Goal: Transaction & Acquisition: Purchase product/service

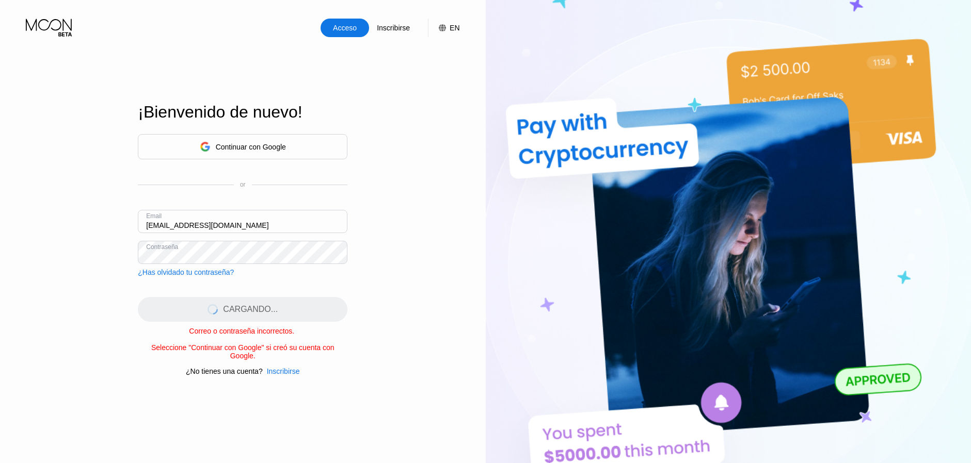
click at [295, 147] on div "Continuar con Google" at bounding box center [243, 146] width 210 height 25
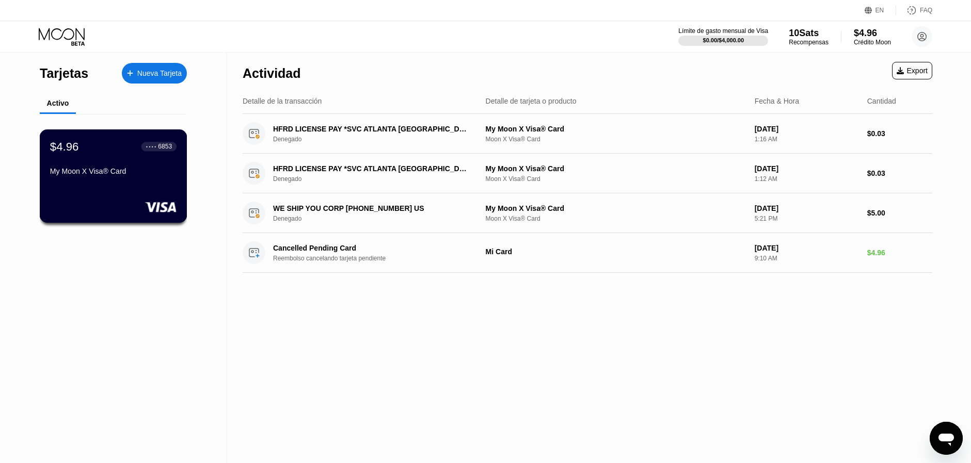
click at [117, 165] on div "$4.96 ● ● ● ● 6853 My Moon X Visa® Card" at bounding box center [113, 160] width 126 height 40
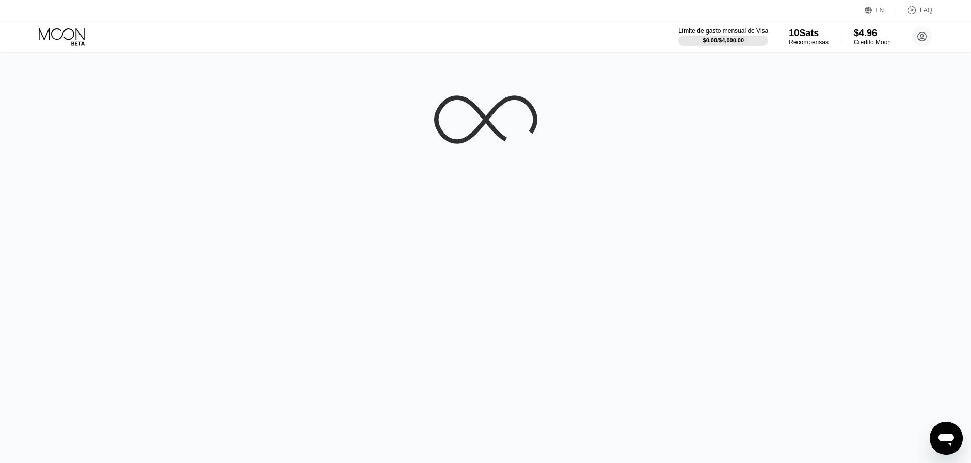
click at [69, 35] on icon at bounding box center [63, 37] width 48 height 18
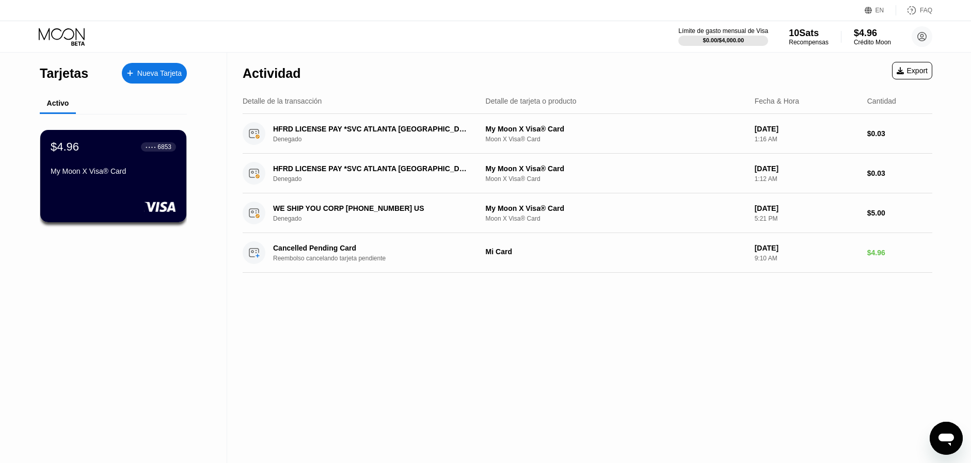
click at [143, 261] on div "Tarjetas Nueva Tarjeta Activo $4.96 ● ● ● ● 6853 My Moon X Visa® Card" at bounding box center [113, 258] width 227 height 411
click at [283, 165] on div "HFRD LICENSE PAY *SVC ATLANTA US" at bounding box center [371, 169] width 196 height 8
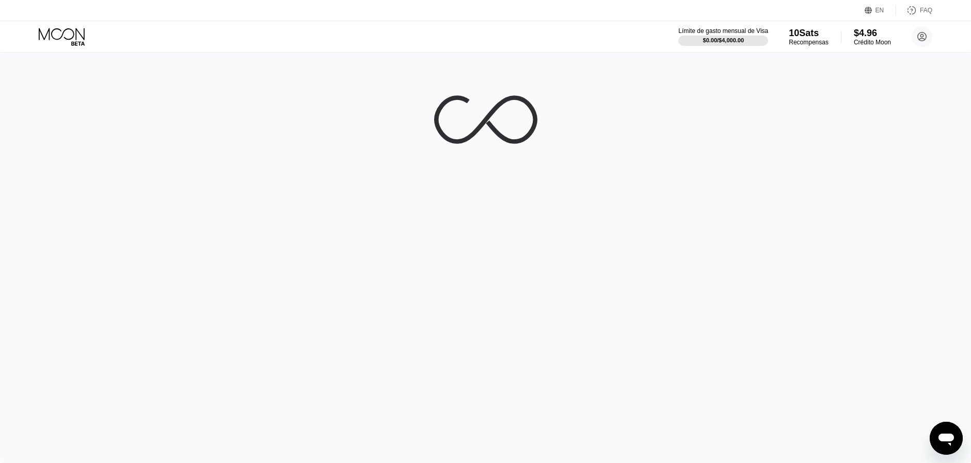
click at [482, 116] on icon at bounding box center [485, 120] width 99 height 44
click at [926, 35] on icon at bounding box center [922, 37] width 9 height 9
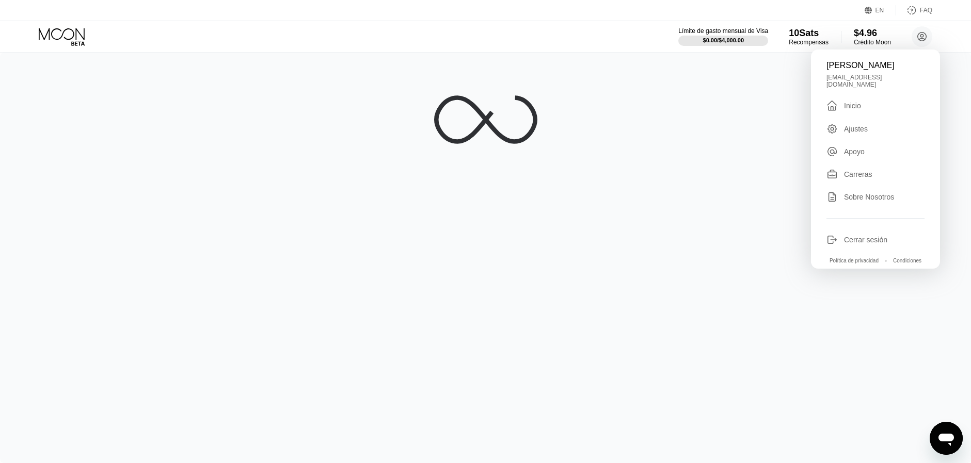
click at [858, 125] on div "Ajustes" at bounding box center [856, 129] width 24 height 8
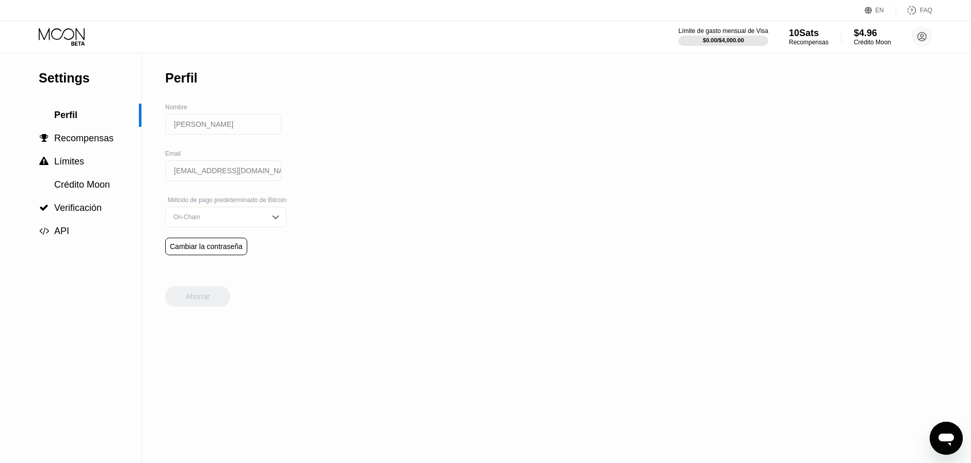
click at [240, 214] on div "On-Chain" at bounding box center [218, 217] width 94 height 7
click at [436, 198] on div "Settings  Perfil  Recompensas  Límites Crédito Moon  Verificación  API Per…" at bounding box center [485, 258] width 971 height 411
click at [98, 138] on span "Recompensas" at bounding box center [83, 138] width 59 height 10
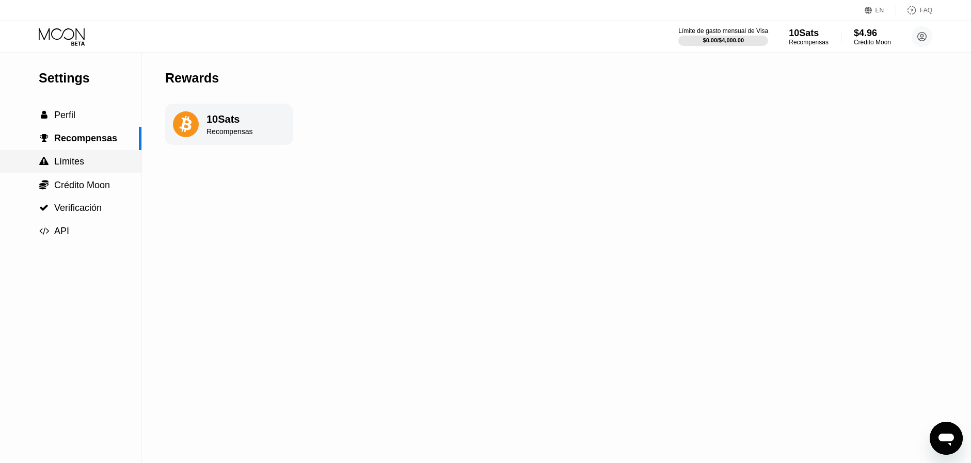
click at [78, 163] on span "Límites" at bounding box center [69, 161] width 30 height 10
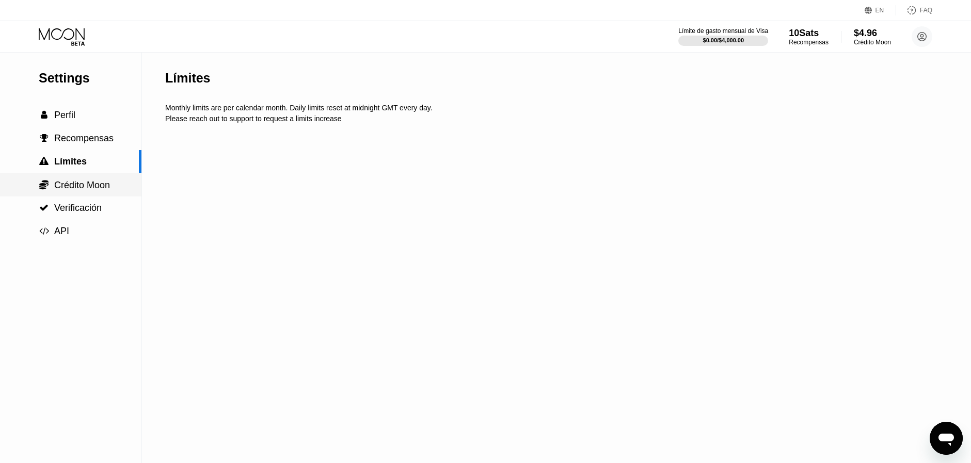
click at [95, 183] on span "Crédito Moon" at bounding box center [82, 185] width 56 height 10
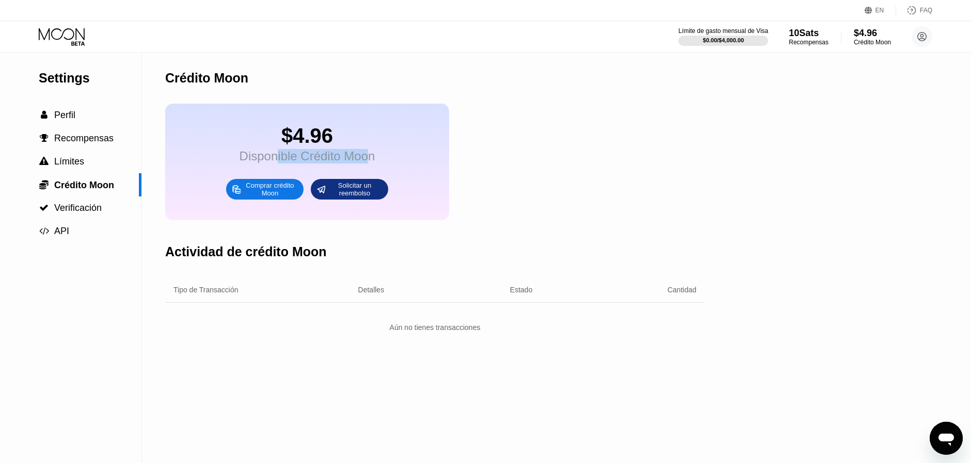
drag, startPoint x: 365, startPoint y: 153, endPoint x: 275, endPoint y: 156, distance: 90.9
click at [277, 156] on div "Disponible Crédito Moon" at bounding box center [307, 156] width 136 height 14
click at [267, 155] on div "Disponible Crédito Moon" at bounding box center [307, 156] width 136 height 14
click at [94, 204] on span "Verificación" at bounding box center [77, 208] width 47 height 10
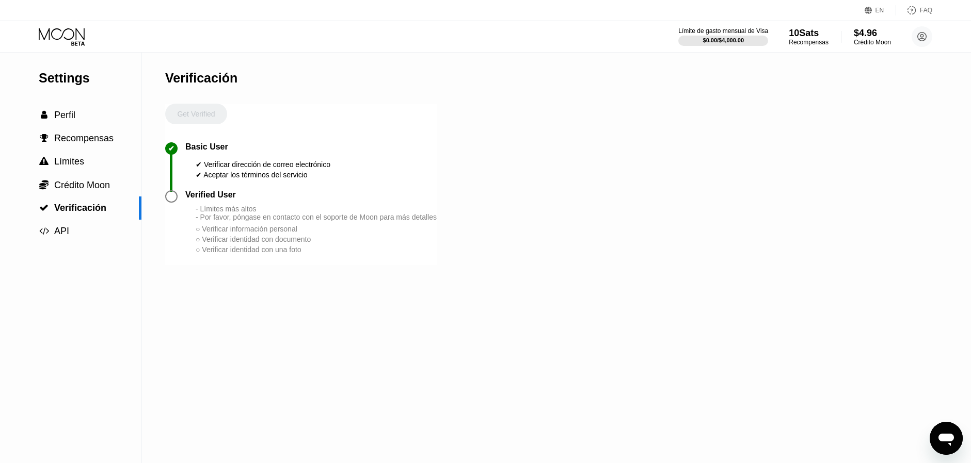
click at [215, 215] on div "- Límites más altos - Por favor, póngase en contacto con el soporte de Moon par…" at bounding box center [316, 213] width 241 height 17
click at [173, 199] on div at bounding box center [171, 196] width 12 height 12
click at [197, 214] on div "- Límites más altos - Por favor, póngase en contacto con el soporte de Moon par…" at bounding box center [316, 213] width 241 height 17
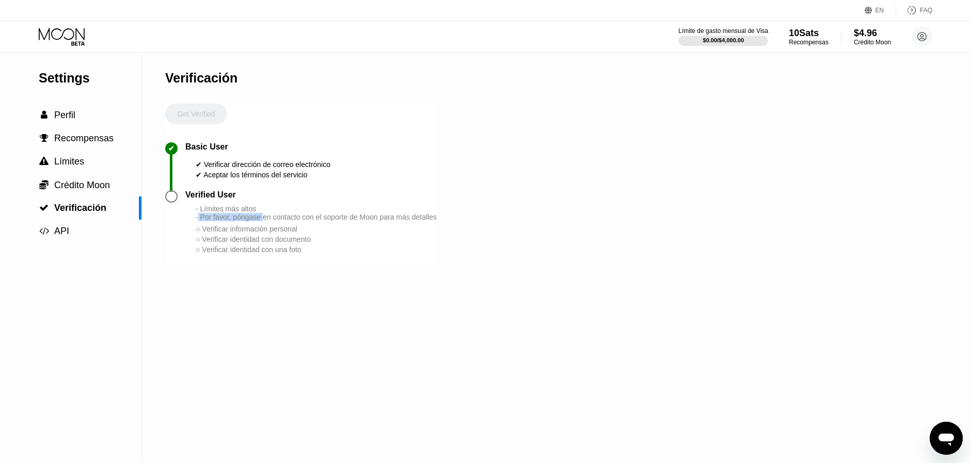
drag, startPoint x: 198, startPoint y: 215, endPoint x: 269, endPoint y: 218, distance: 70.8
click at [266, 218] on div "- Límites más altos - Por favor, póngase en contacto con el soporte de Moon par…" at bounding box center [316, 213] width 241 height 17
click at [270, 218] on div "- Límites más altos - Por favor, póngase en contacto con el soporte de Moon par…" at bounding box center [316, 213] width 241 height 17
click at [261, 230] on div "○ Verificar información personal" at bounding box center [316, 229] width 241 height 8
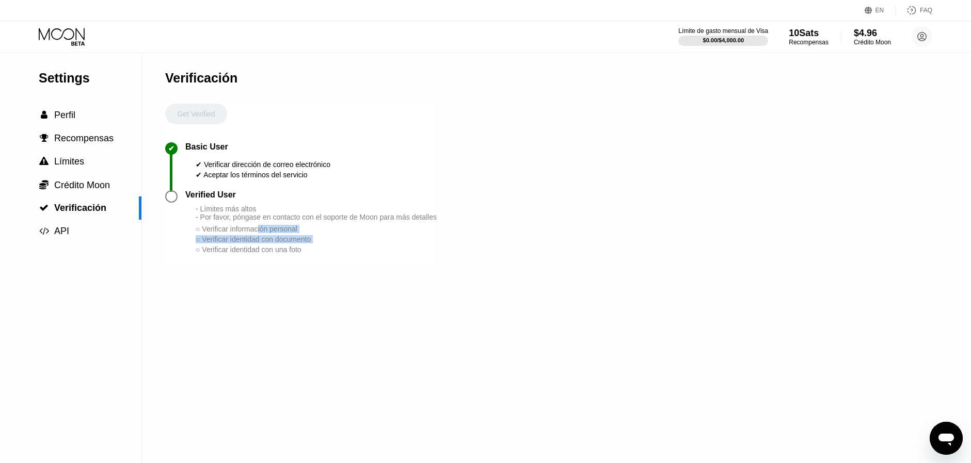
drag, startPoint x: 249, startPoint y: 231, endPoint x: 216, endPoint y: 248, distance: 37.6
click at [219, 247] on div "- Límites más altos - Por favor, póngase en contacto con el soporte de Moon par…" at bounding box center [316, 230] width 241 height 50
click at [74, 236] on div " API" at bounding box center [70, 231] width 141 height 11
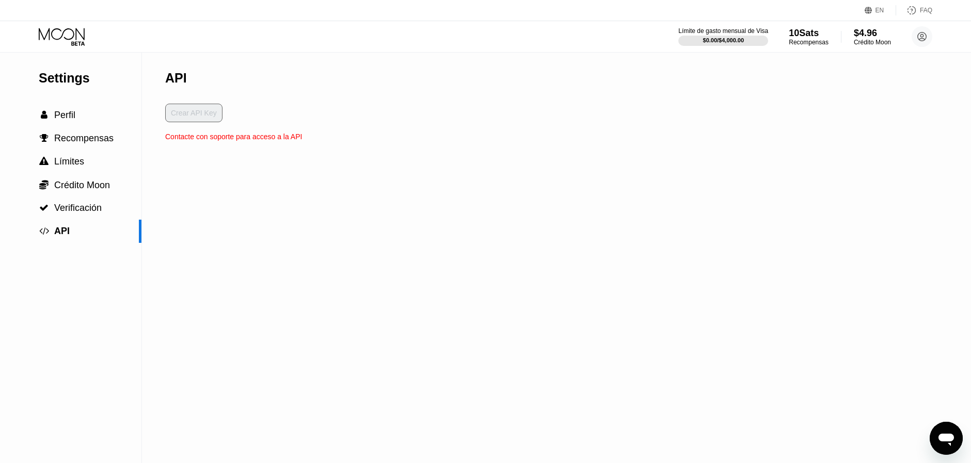
click at [200, 141] on div "API Crear API Key Contacte con soporte para acceso a la API" at bounding box center [233, 258] width 137 height 411
click at [87, 81] on div "Settings" at bounding box center [90, 78] width 103 height 15
click at [84, 51] on div "Límite de gasto mensual de Visa $0.00 / $4,000.00 10 Sats Recompensas $4.96 Cré…" at bounding box center [485, 36] width 971 height 31
click at [73, 28] on icon at bounding box center [63, 37] width 48 height 18
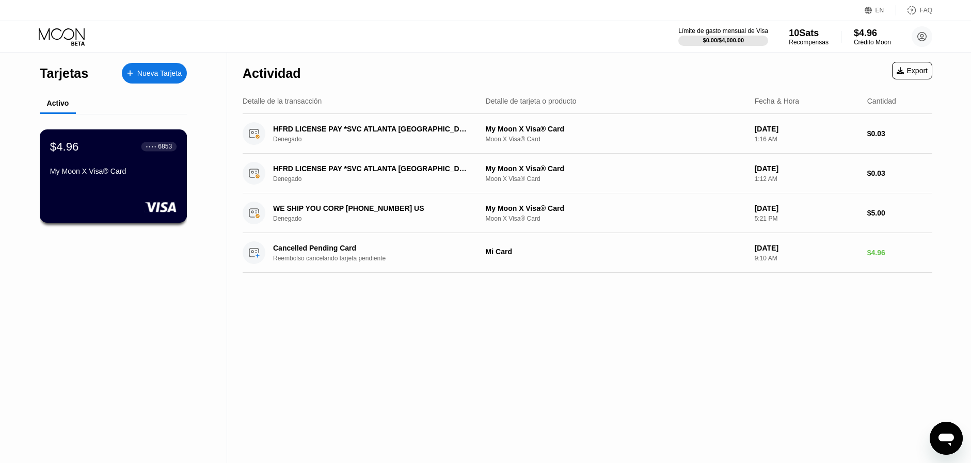
click at [131, 179] on div "My Moon X Visa® Card" at bounding box center [113, 173] width 126 height 12
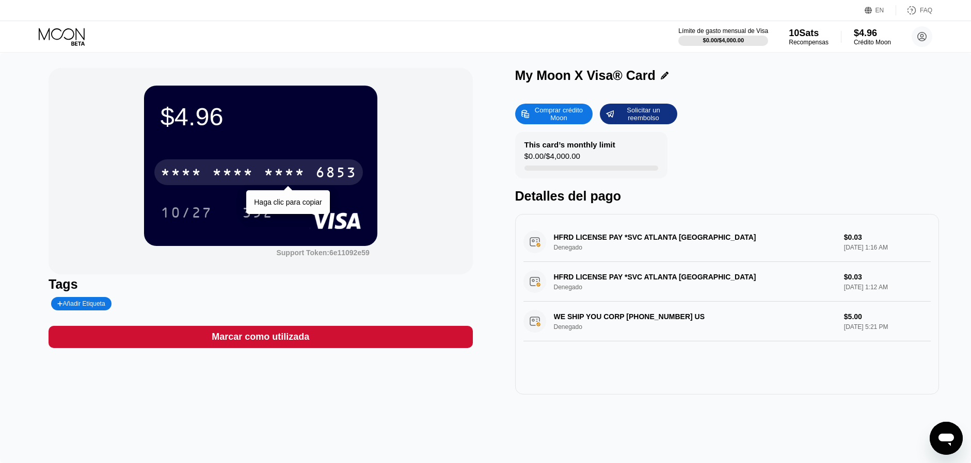
click at [280, 175] on div "* * * *" at bounding box center [284, 174] width 41 height 17
click at [255, 174] on div "4513 6500 2039 6853" at bounding box center [258, 172] width 209 height 26
click at [266, 168] on div "* * * *" at bounding box center [284, 174] width 41 height 17
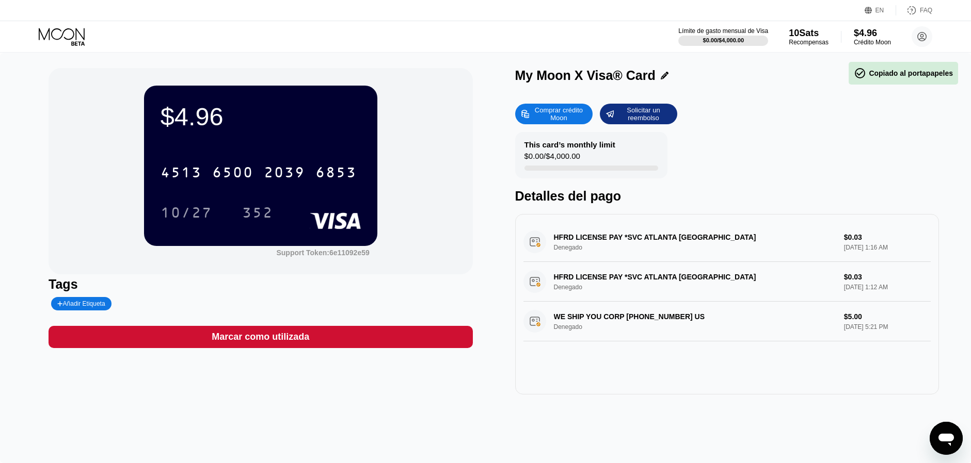
click at [217, 121] on div "$4.96" at bounding box center [261, 116] width 200 height 29
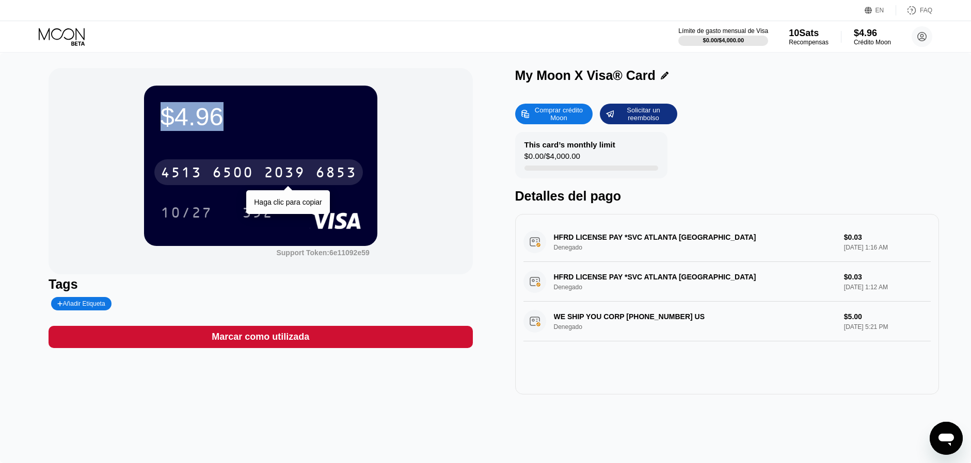
click at [238, 182] on div "6500" at bounding box center [232, 174] width 41 height 17
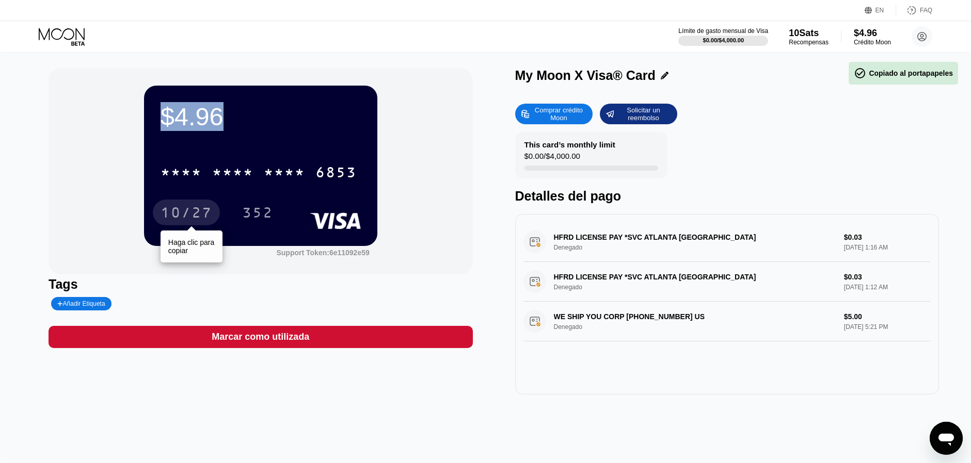
click at [195, 209] on div "10/27" at bounding box center [187, 214] width 52 height 17
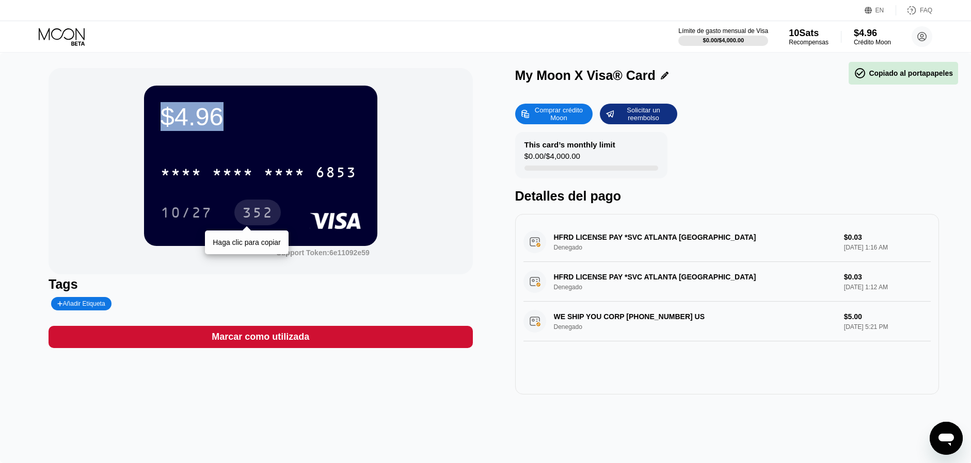
click at [262, 216] on div "352" at bounding box center [257, 214] width 31 height 17
click at [259, 179] on div "* * * * * * * * * * * * 6853" at bounding box center [258, 172] width 209 height 26
click at [298, 145] on div "$4.96 4513 6500 2039 6853 10/27 352" at bounding box center [260, 166] width 233 height 160
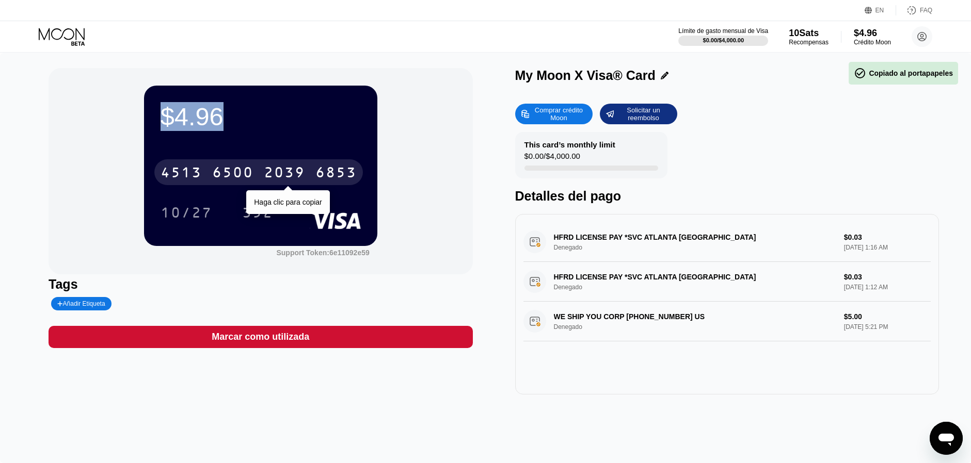
click at [297, 172] on div "2039" at bounding box center [284, 174] width 41 height 17
click at [334, 170] on div "6853" at bounding box center [335, 174] width 41 height 17
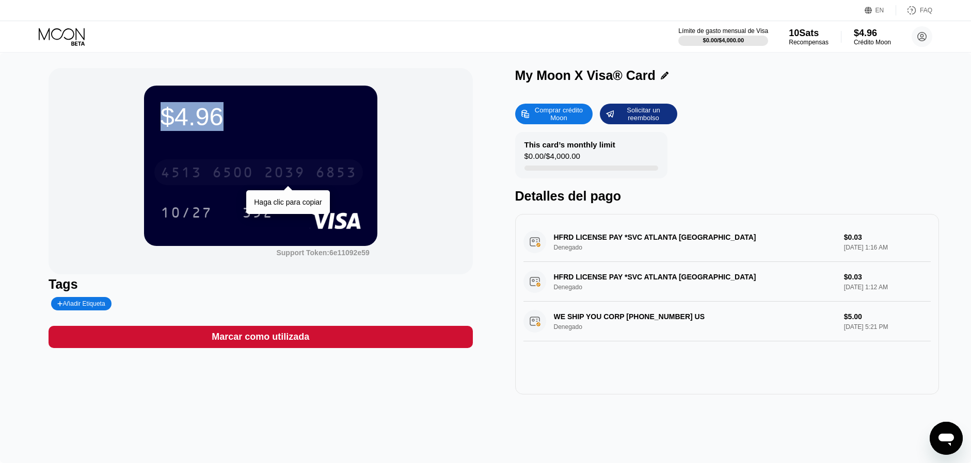
click at [284, 179] on div "2039" at bounding box center [284, 174] width 41 height 17
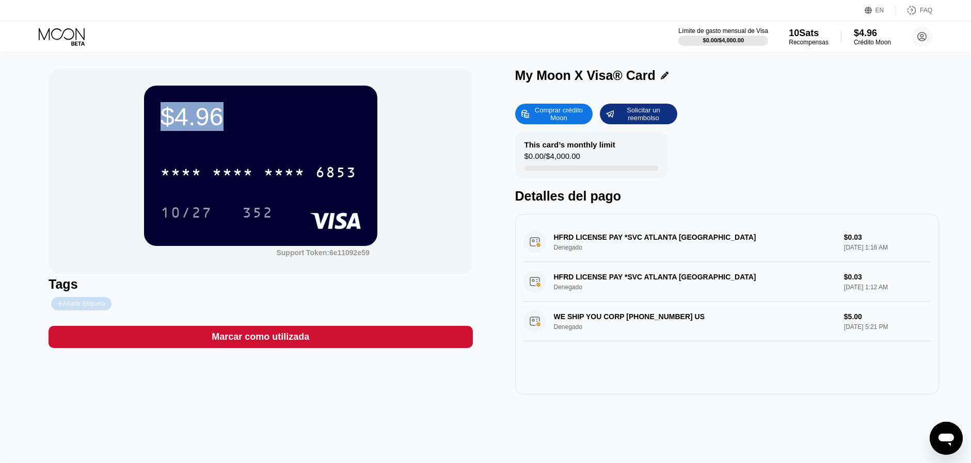
click at [72, 300] on div "Añadir Etiqueta" at bounding box center [81, 303] width 48 height 7
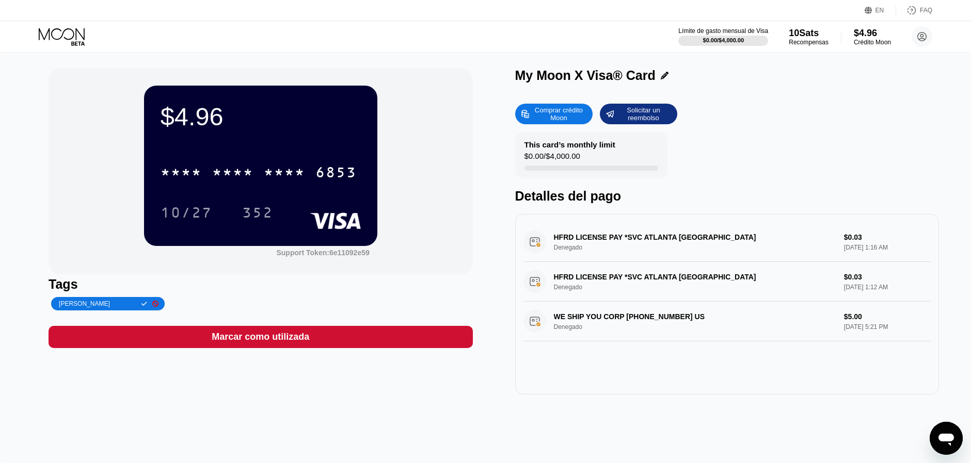
type input "[PERSON_NAME]"
click at [263, 290] on div "Tags" at bounding box center [261, 284] width 424 height 15
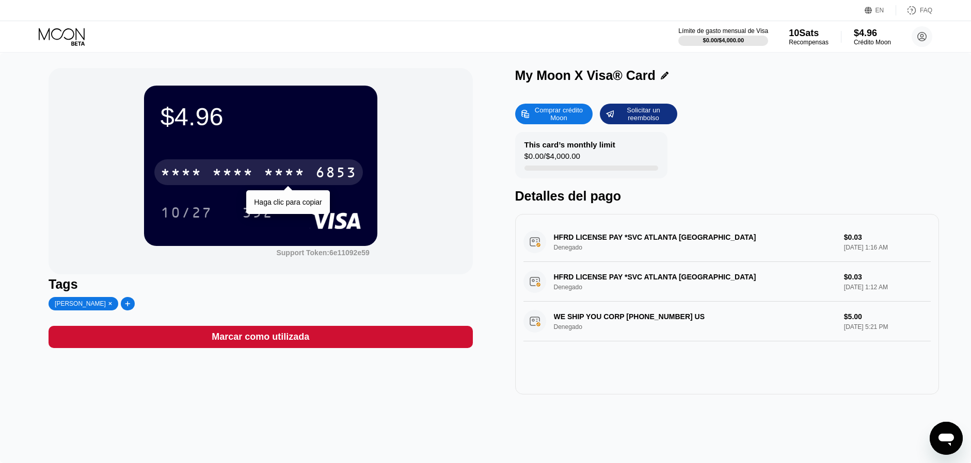
click at [240, 180] on div "* * * *" at bounding box center [232, 174] width 41 height 17
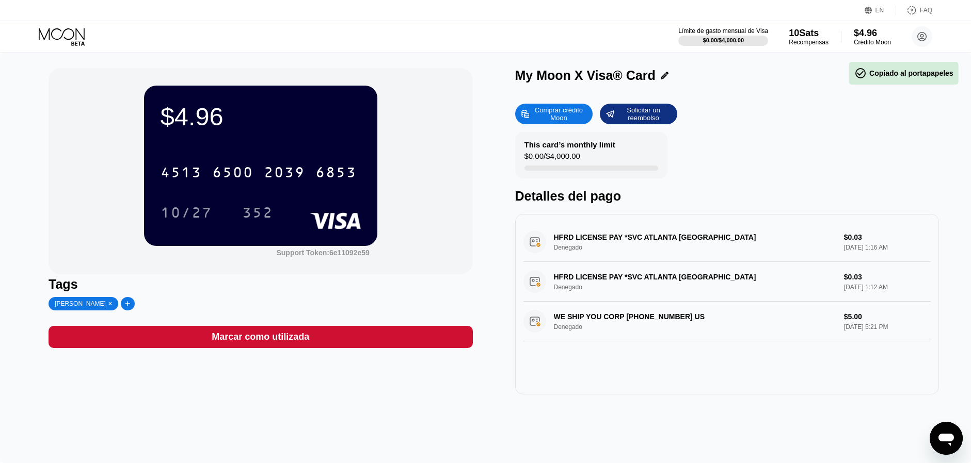
click at [241, 150] on div "$4.96 4513 6500 2039 6853 10/27 352" at bounding box center [260, 166] width 233 height 160
click at [201, 125] on div "$4.96" at bounding box center [261, 116] width 200 height 29
click at [191, 122] on div "$4.96" at bounding box center [261, 116] width 200 height 29
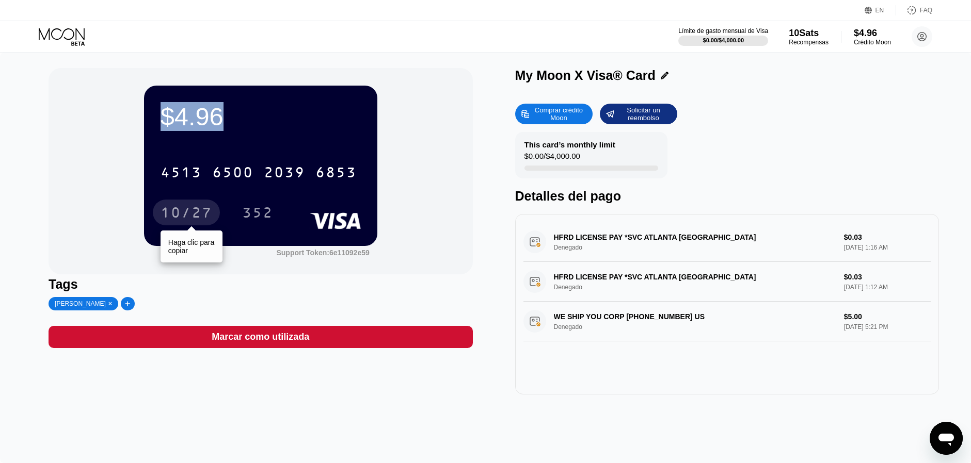
click at [194, 219] on div "10/27" at bounding box center [187, 214] width 52 height 17
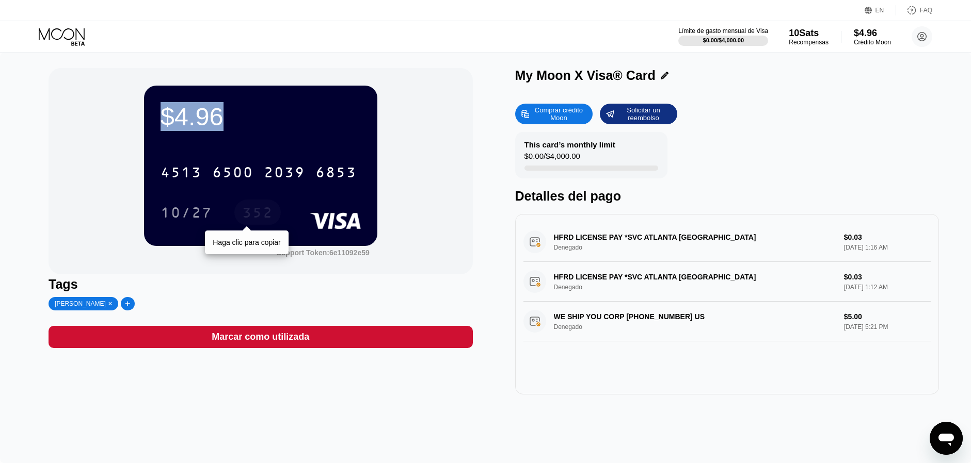
click at [277, 213] on div "352" at bounding box center [257, 213] width 46 height 26
click at [435, 180] on div "$4.96 4513 6500 2039 6853 10/27 352 Support Token: 6e11092e59" at bounding box center [261, 171] width 424 height 206
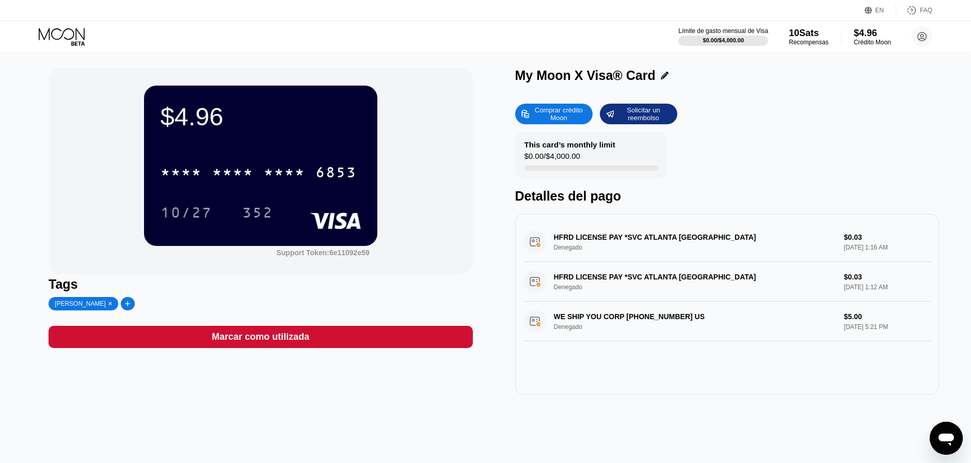
drag, startPoint x: 532, startPoint y: 146, endPoint x: 568, endPoint y: 147, distance: 35.6
click at [567, 146] on div "This card’s monthly limit" at bounding box center [569, 144] width 91 height 9
click at [573, 160] on div "$0.00 / $4,000.00" at bounding box center [552, 159] width 56 height 14
click at [277, 121] on div "$4.96" at bounding box center [261, 116] width 200 height 29
click at [166, 115] on div "$4.96" at bounding box center [261, 116] width 200 height 29
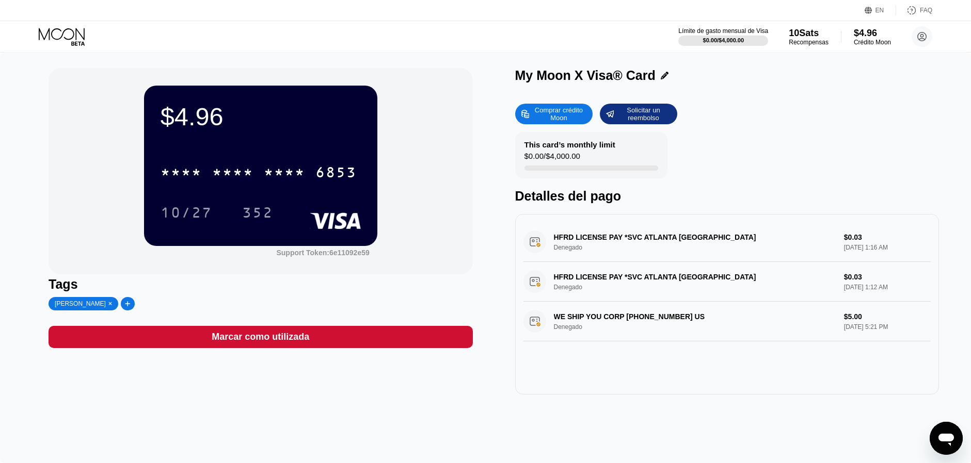
click at [204, 130] on div "$4.96" at bounding box center [261, 116] width 200 height 29
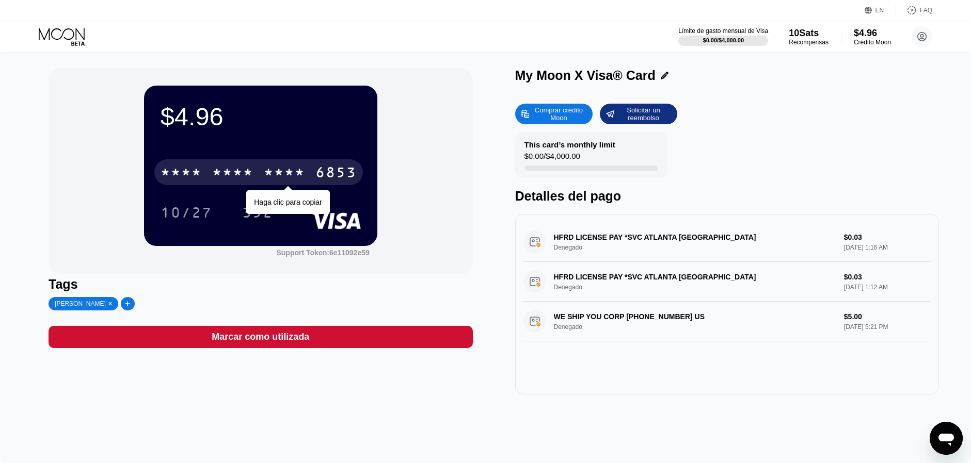
click at [209, 170] on div "* * * * * * * * * * * * 6853" at bounding box center [258, 172] width 209 height 26
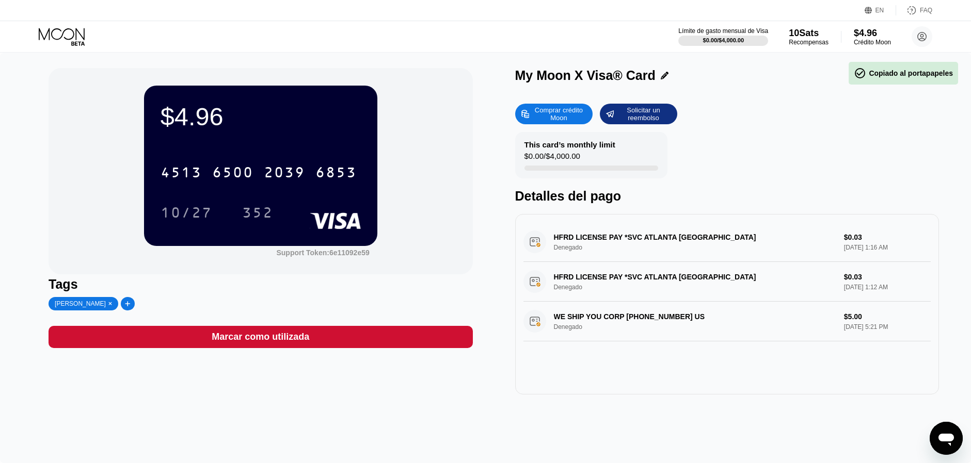
click at [222, 149] on div "$4.96 4513 6500 2039 6853 10/27 352" at bounding box center [260, 166] width 233 height 160
click at [555, 110] on div "Comprar crédito Moon" at bounding box center [558, 114] width 57 height 17
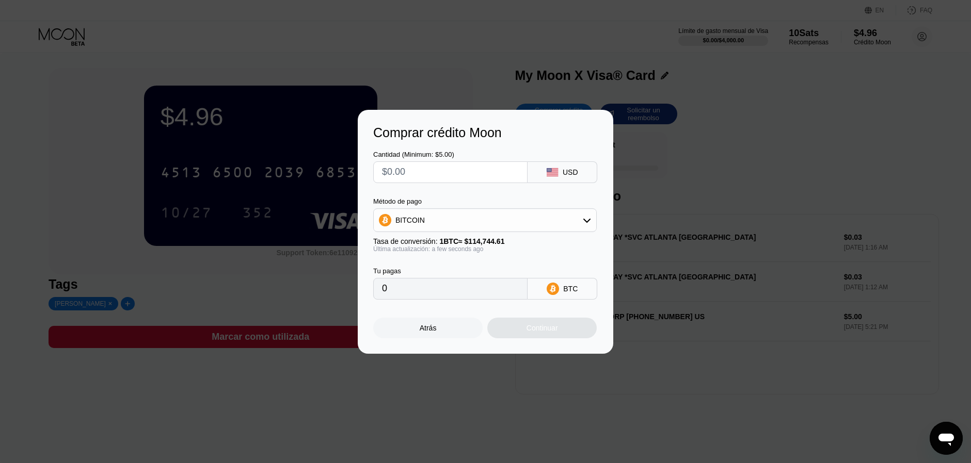
click at [488, 167] on input "text" at bounding box center [450, 172] width 137 height 21
click at [515, 209] on div "BITCOIN" at bounding box center [484, 221] width 223 height 24
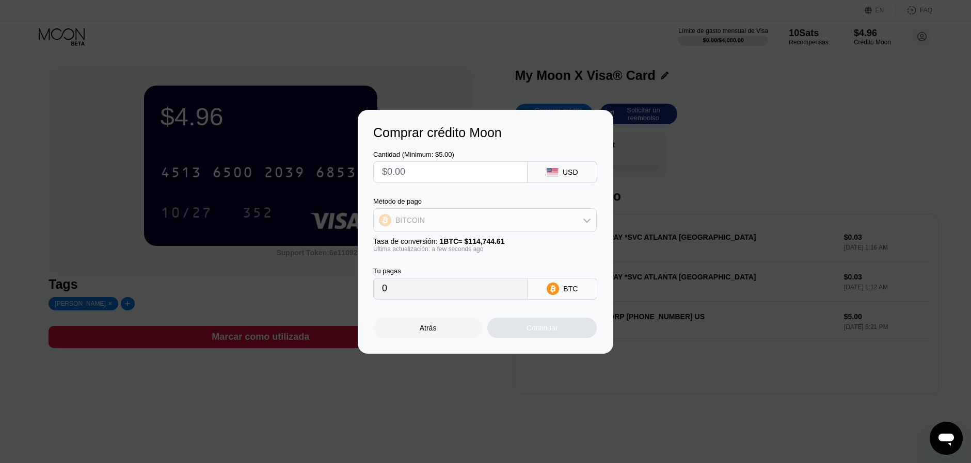
click at [514, 213] on div "BITCOIN" at bounding box center [485, 220] width 222 height 21
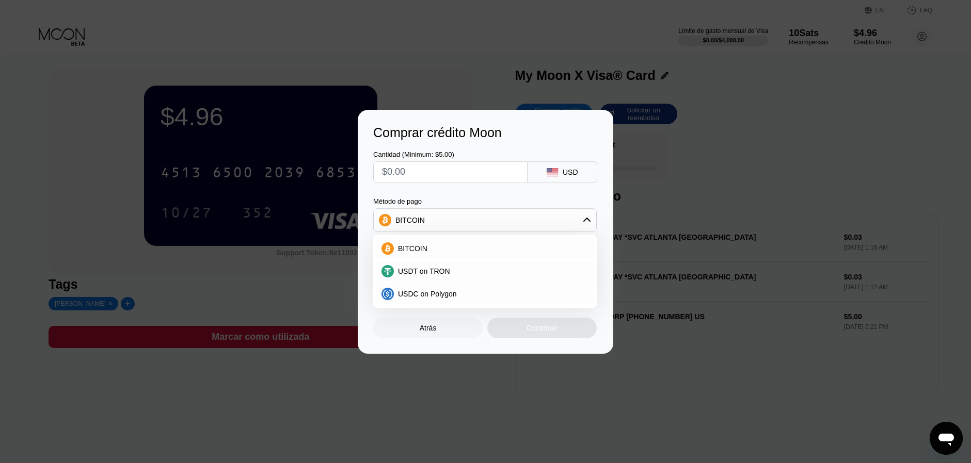
click at [514, 213] on div "BITCOIN" at bounding box center [485, 220] width 222 height 21
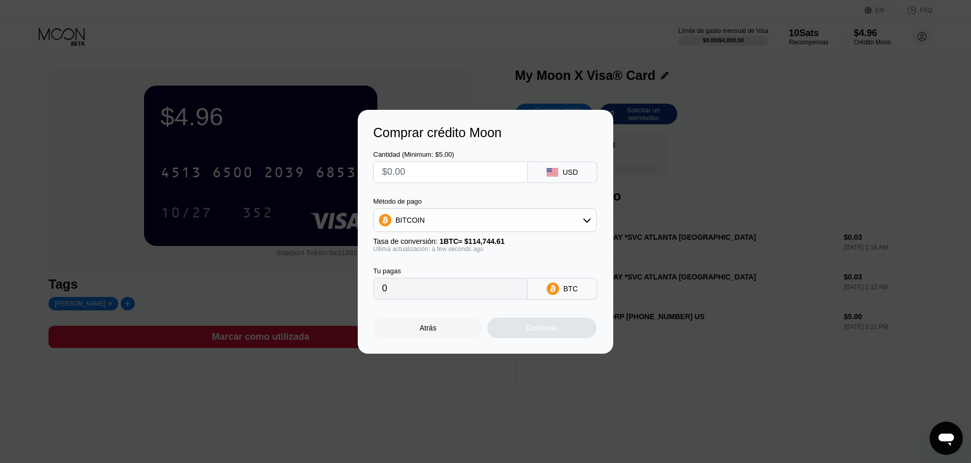
click at [454, 324] on div "Atrás" at bounding box center [427, 328] width 109 height 21
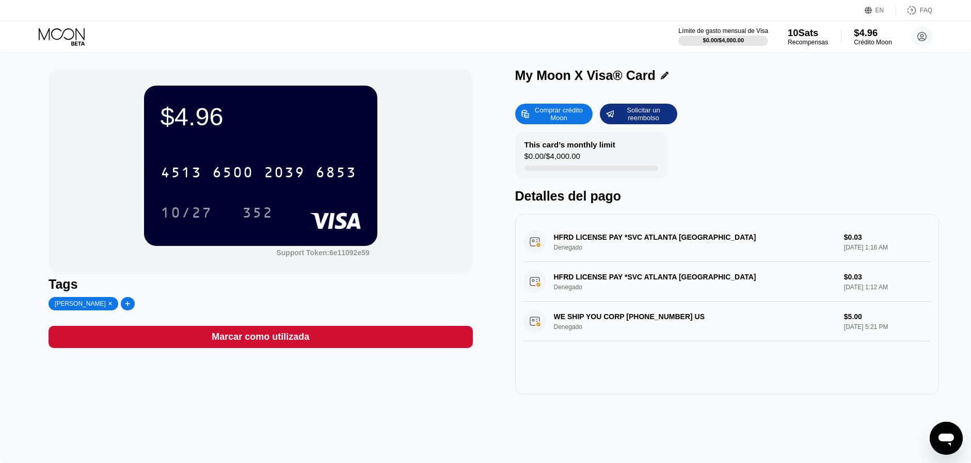
click at [860, 40] on div "Crédito Moon" at bounding box center [873, 42] width 38 height 7
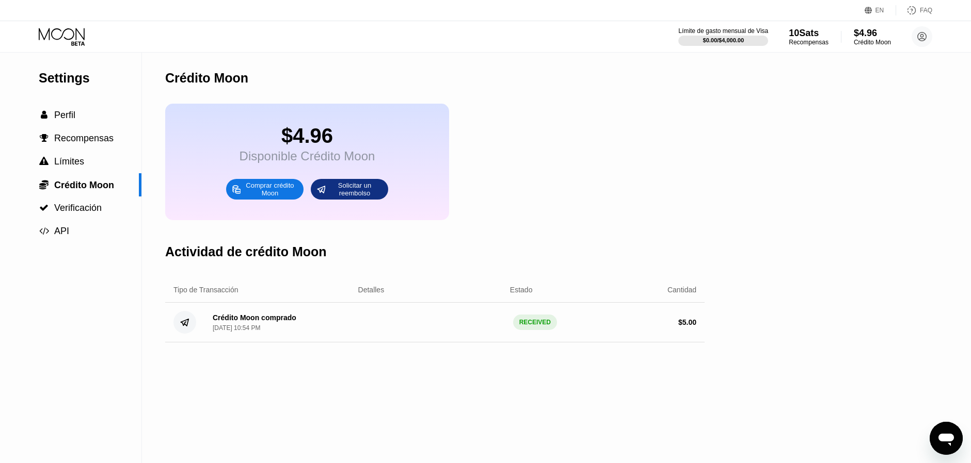
drag, startPoint x: 220, startPoint y: 316, endPoint x: 238, endPoint y: 331, distance: 23.5
click at [238, 331] on div "Crédito Moon comprado Oct 27, 2024, 10:54 PM" at bounding box center [255, 323] width 84 height 18
click at [237, 331] on div "Oct 27, 2024, 10:54 PM" at bounding box center [236, 328] width 47 height 7
click at [387, 325] on div "Crédito Moon comprado Oct 27, 2024, 10:54 PM RECEIVED $ 5.00" at bounding box center [434, 323] width 539 height 40
click at [527, 327] on div "RECEIVED" at bounding box center [535, 322] width 44 height 15
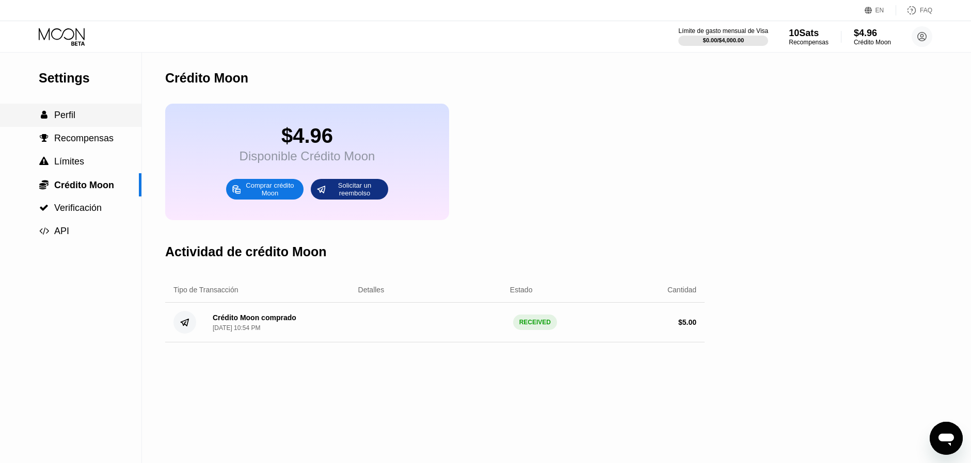
click at [79, 113] on div " Perfil" at bounding box center [70, 115] width 141 height 11
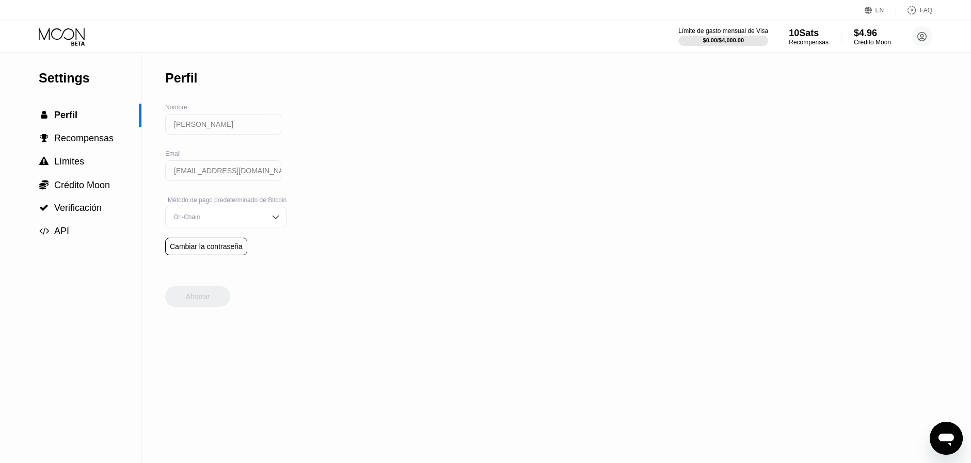
click at [67, 38] on icon at bounding box center [62, 34] width 46 height 12
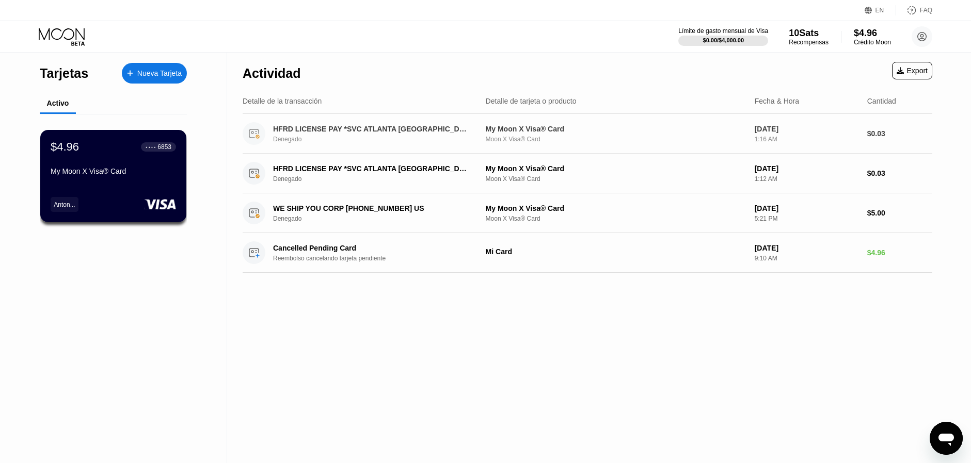
click at [373, 134] on div "HFRD LICENSE PAY *SVC ATLANTA US Denegado" at bounding box center [378, 134] width 211 height 18
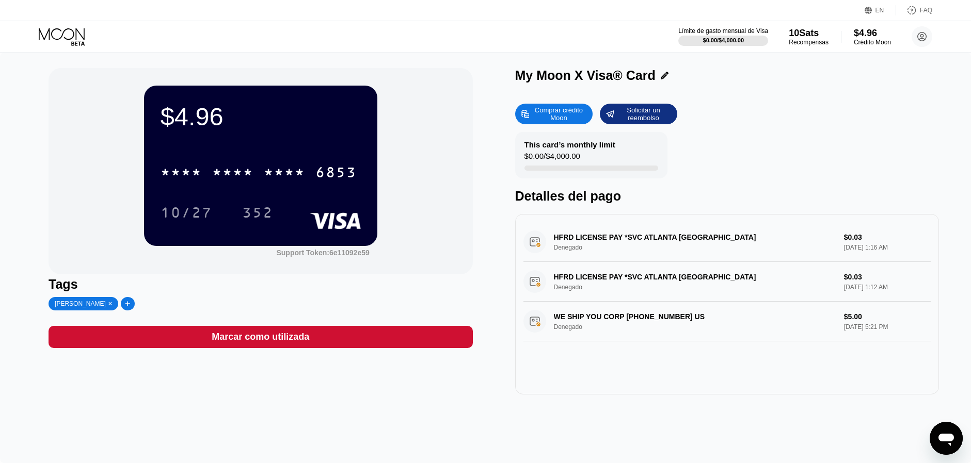
click at [643, 239] on div "HFRD LICENSE PAY *SVC ATLANTA US Denegado $0.03 Jul 23, 2025 1:16 AM" at bounding box center [726, 242] width 407 height 40
click at [629, 286] on div "HFRD LICENSE PAY *SVC ATLANTA US Denegado $0.03 Jul 23, 2025 1:12 AM" at bounding box center [726, 282] width 407 height 40
click at [625, 274] on div "HFRD LICENSE PAY *SVC ATLANTA US Denegado $0.03 Jul 23, 2025 1:12 AM" at bounding box center [726, 282] width 407 height 40
click at [618, 311] on div "WE SHIP YOU CORP +17866510451 US Denegado $5.00 Nov 15, 2024 5:21 PM" at bounding box center [726, 322] width 407 height 40
click at [616, 312] on div "WE SHIP YOU CORP +17866510451 US Denegado $5.00 Nov 15, 2024 5:21 PM" at bounding box center [726, 322] width 407 height 40
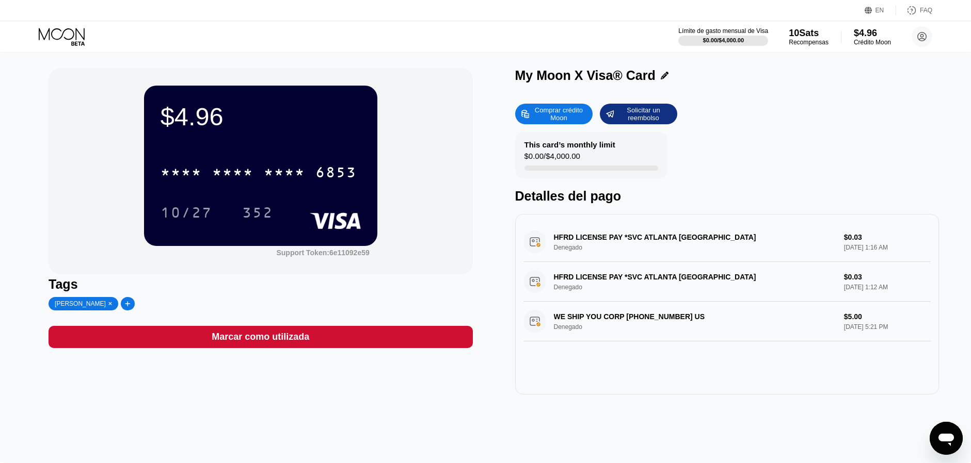
click at [614, 312] on div "WE SHIP YOU CORP +17866510451 US Denegado $5.00 Nov 15, 2024 5:21 PM" at bounding box center [726, 322] width 407 height 40
drag, startPoint x: 617, startPoint y: 307, endPoint x: 619, endPoint y: 266, distance: 41.3
click at [619, 265] on div "HFRD LICENSE PAY *SVC ATLANTA US Denegado $0.03 Jul 23, 2025 1:16 AM HFRD LICEN…" at bounding box center [726, 281] width 407 height 119
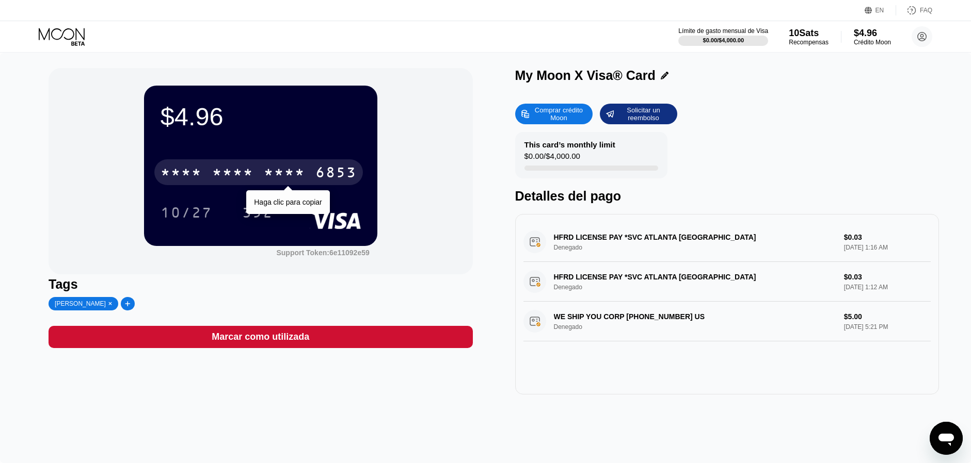
click at [277, 170] on div "* * * *" at bounding box center [284, 174] width 41 height 17
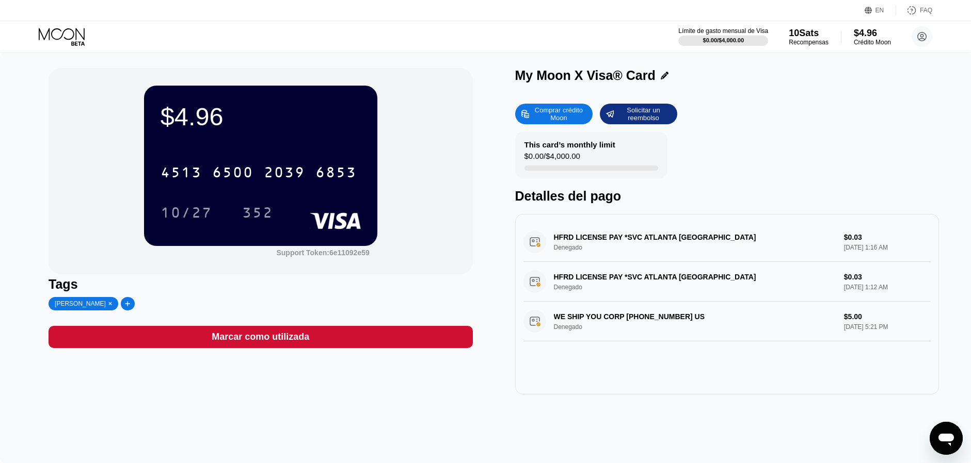
click at [465, 83] on div "$4.96 4513 6500 2039 6853 10/27 352 Support Token: 6e11092e59" at bounding box center [261, 171] width 424 height 206
click at [396, 233] on div "$4.96 4513 6500 2039 6853 10/27 352 Support Token: 6e11092e59" at bounding box center [261, 171] width 424 height 206
click at [70, 39] on icon at bounding box center [62, 34] width 46 height 12
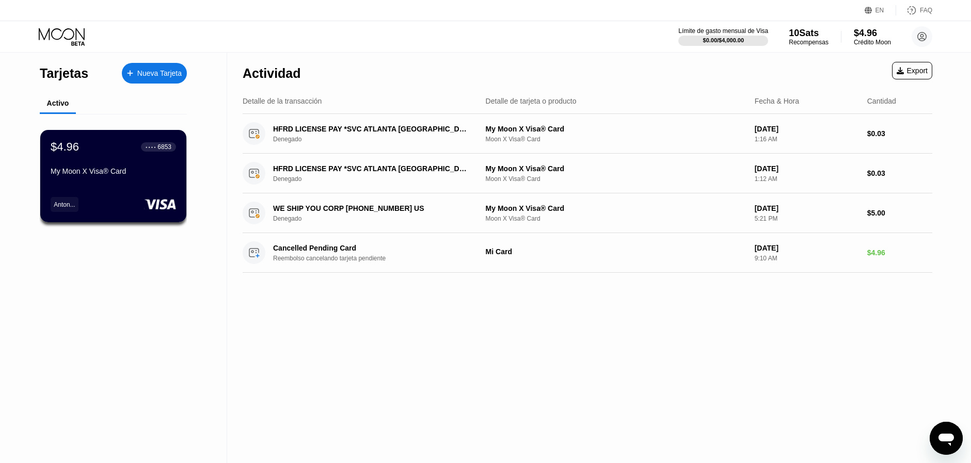
click at [142, 175] on div "My Moon X Visa® Card" at bounding box center [113, 173] width 125 height 12
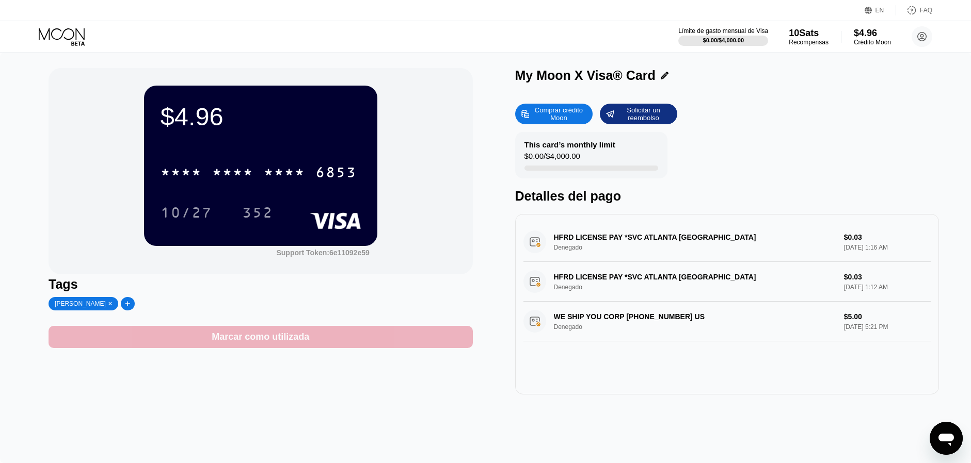
click at [399, 339] on div "Marcar como utilizada" at bounding box center [261, 337] width 424 height 22
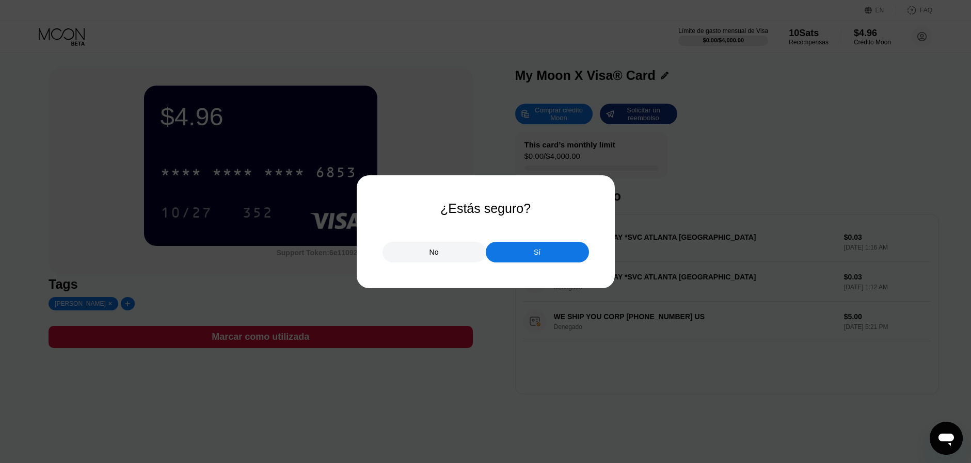
click at [528, 264] on div at bounding box center [489, 231] width 979 height 463
click at [535, 253] on div "Sí" at bounding box center [537, 252] width 7 height 9
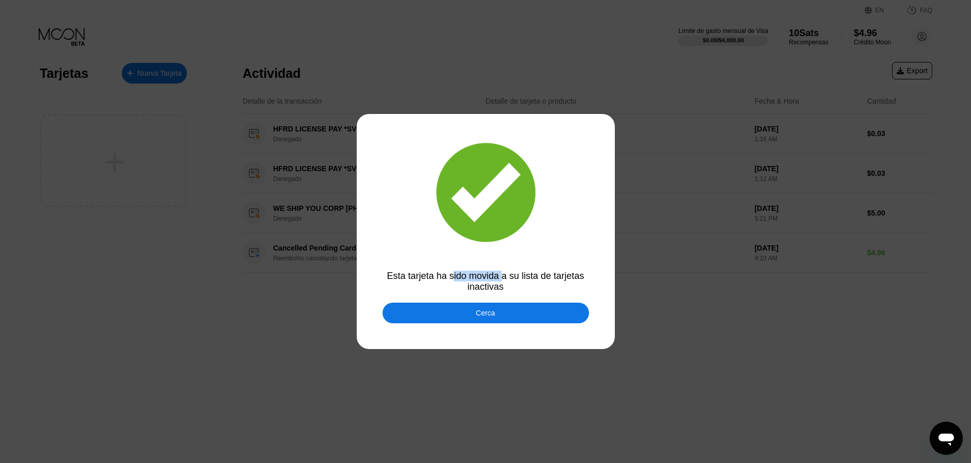
drag, startPoint x: 454, startPoint y: 270, endPoint x: 503, endPoint y: 275, distance: 49.3
click at [503, 275] on div "Esta tarjeta ha sido movida a su lista de tarjetas inactivas" at bounding box center [485, 282] width 206 height 22
click at [503, 276] on div "Esta tarjeta ha sido movida a su lista de tarjetas inactivas" at bounding box center [485, 282] width 206 height 22
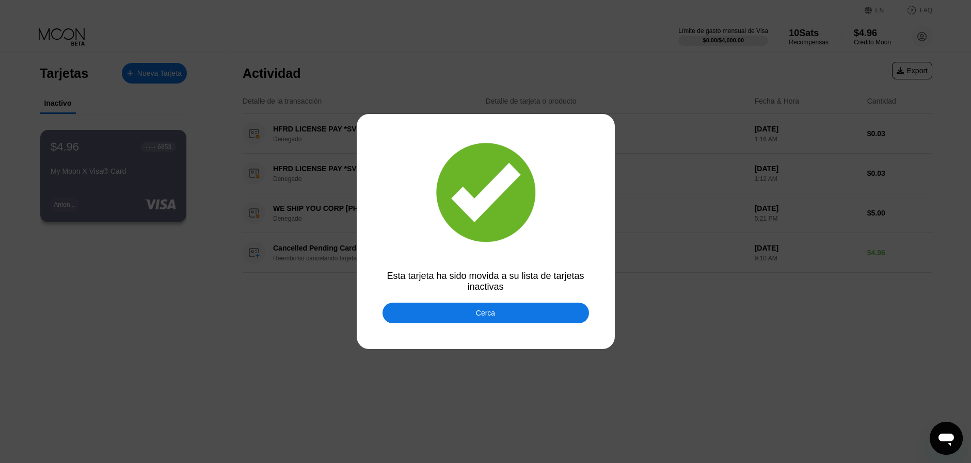
click at [487, 323] on div "Cerca" at bounding box center [485, 313] width 206 height 21
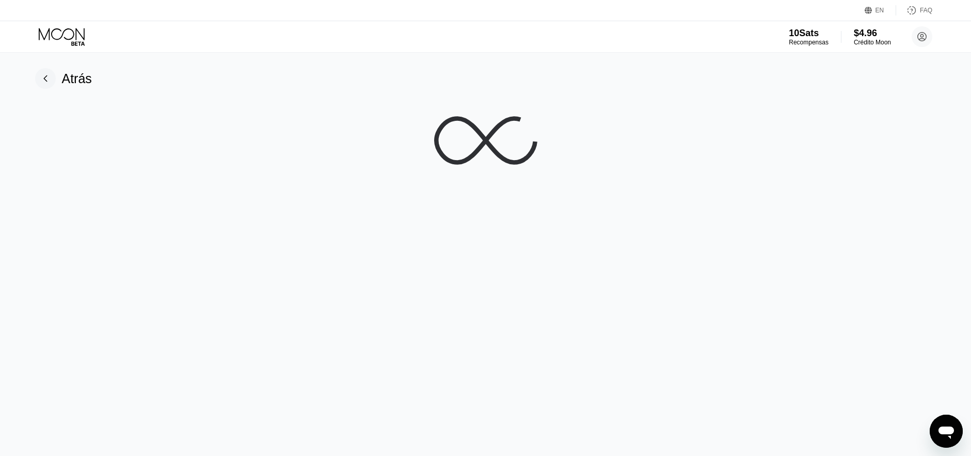
click at [522, 46] on div "EN Idioma Select an item Ahorrar FAQ 10 Sats Recompensas $4.96 Crédito Moon Ant…" at bounding box center [485, 228] width 971 height 456
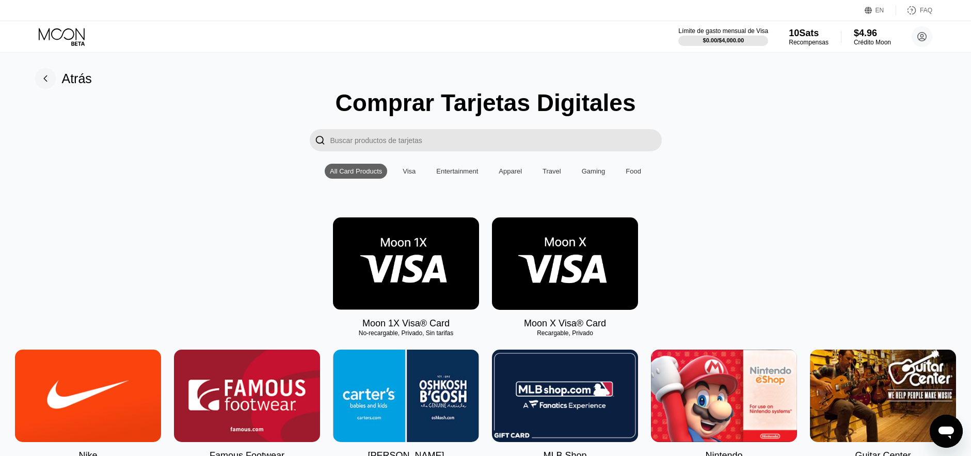
click at [567, 254] on img at bounding box center [565, 263] width 146 height 92
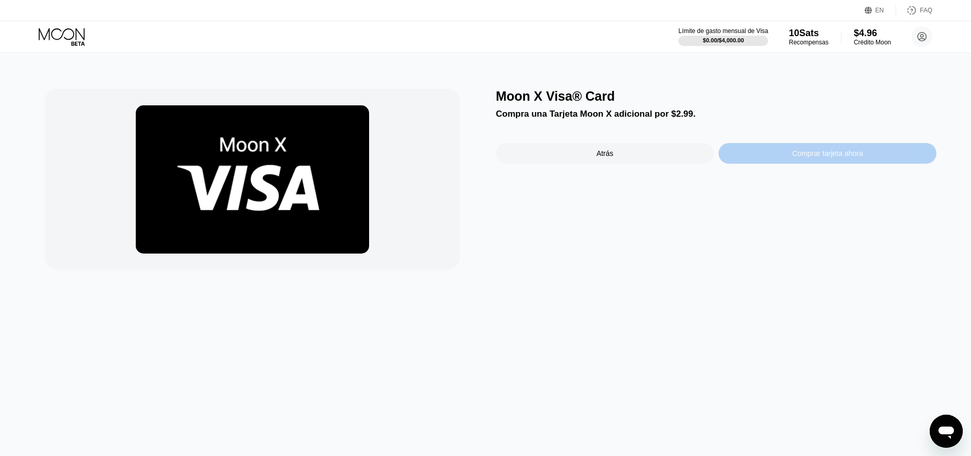
click at [877, 146] on div "Comprar tarjeta ahora" at bounding box center [827, 153] width 218 height 21
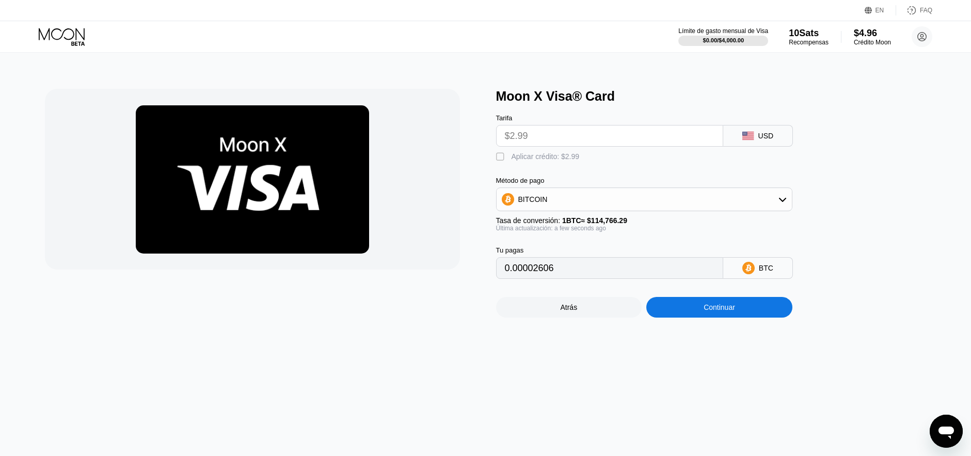
click at [629, 130] on input "$2.99" at bounding box center [610, 135] width 210 height 21
click at [743, 310] on div "Continuar" at bounding box center [719, 307] width 146 height 21
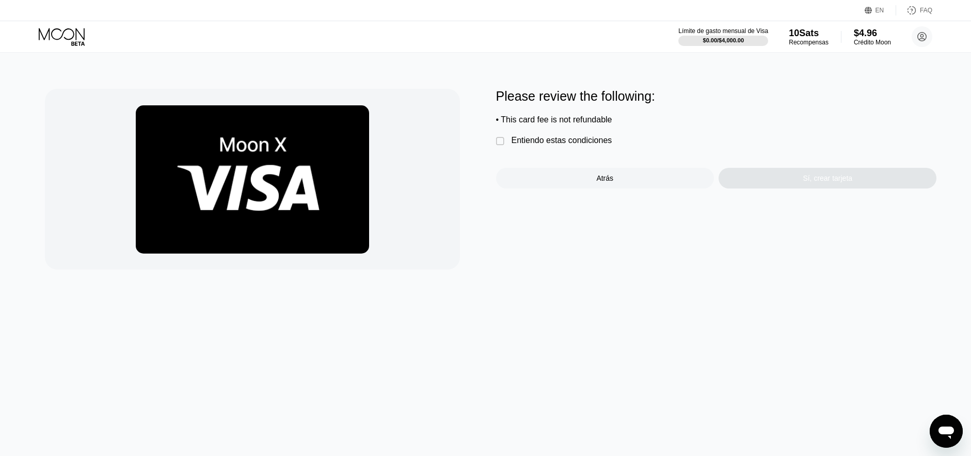
click at [587, 137] on div "Entiendo estas condiciones" at bounding box center [561, 140] width 101 height 9
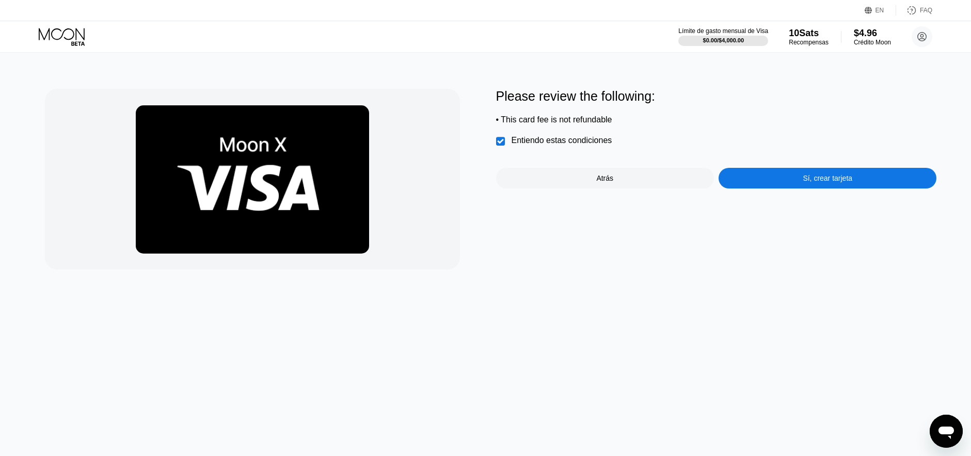
click at [642, 181] on div "Atrás" at bounding box center [605, 178] width 218 height 21
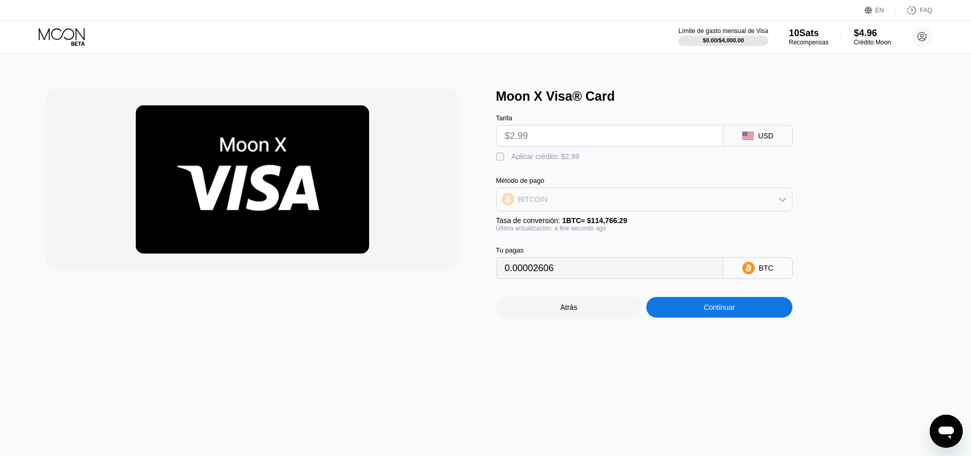
click at [696, 204] on div "BITCOIN" at bounding box center [644, 199] width 295 height 21
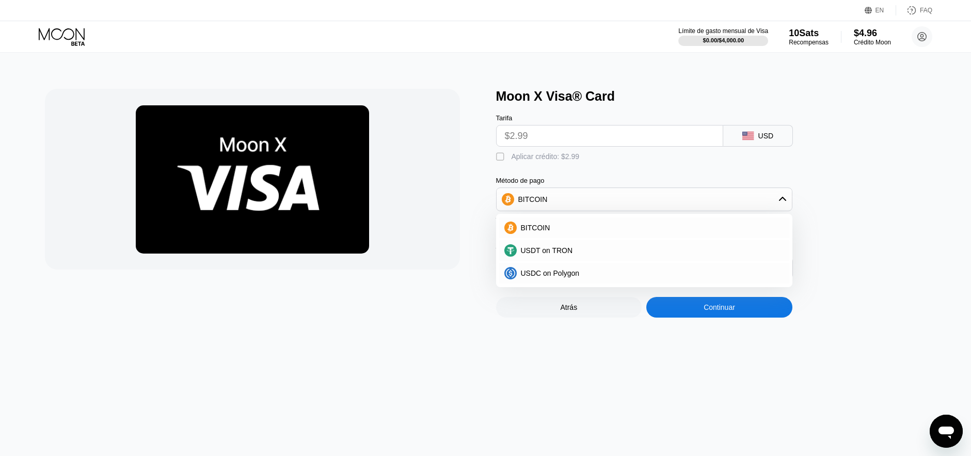
click at [697, 204] on div "BITCOIN" at bounding box center [644, 199] width 295 height 21
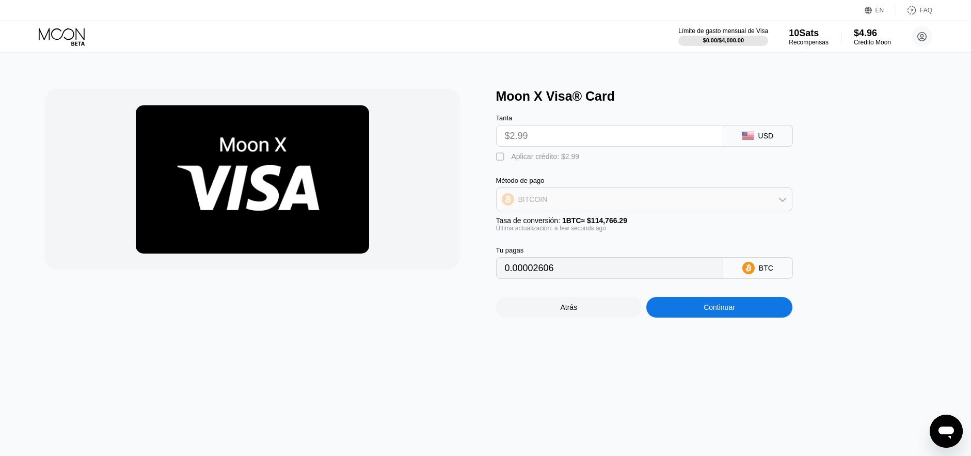
click at [697, 203] on div "BITCOIN" at bounding box center [644, 199] width 295 height 21
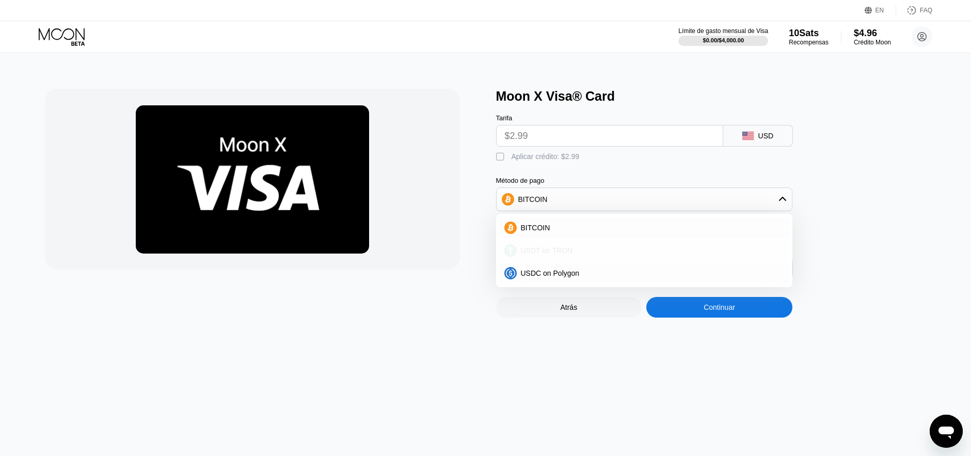
click at [662, 252] on div "USDT on TRON" at bounding box center [650, 250] width 267 height 8
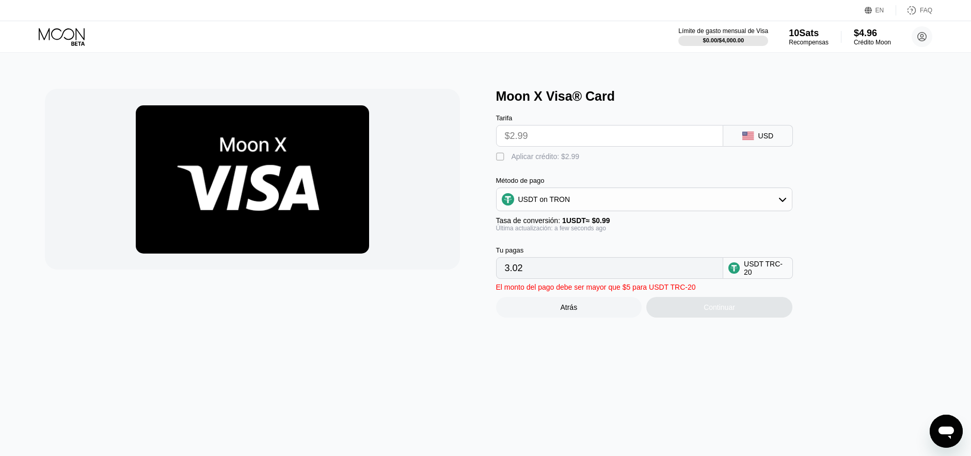
click at [696, 208] on div "USDT on TRON" at bounding box center [644, 199] width 295 height 21
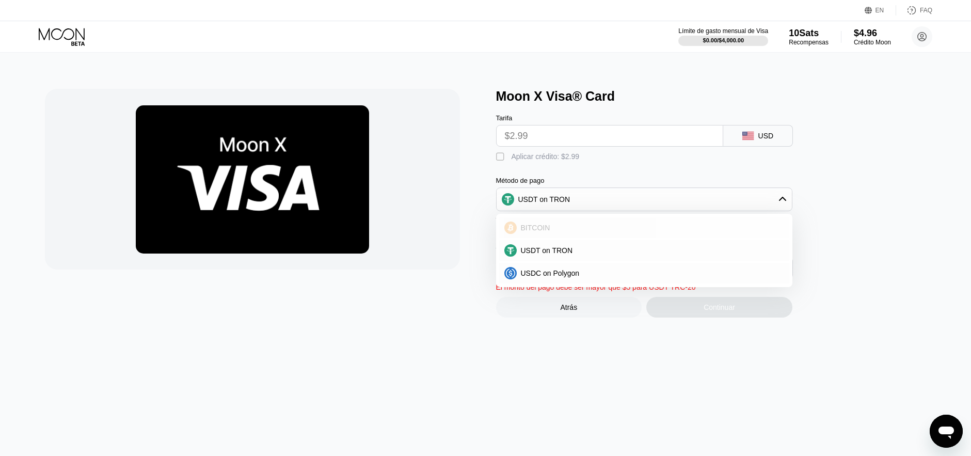
click at [670, 223] on div "BITCOIN" at bounding box center [650, 227] width 267 height 8
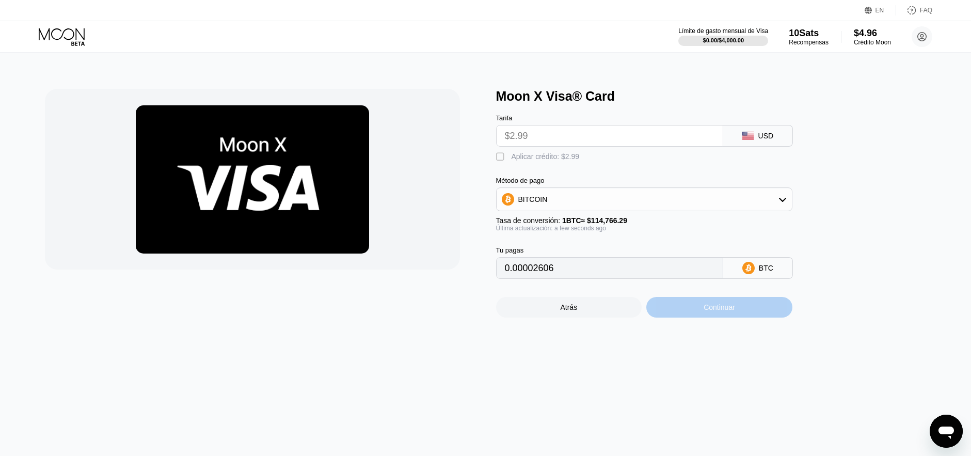
click at [726, 308] on div "Continuar" at bounding box center [718, 307] width 31 height 8
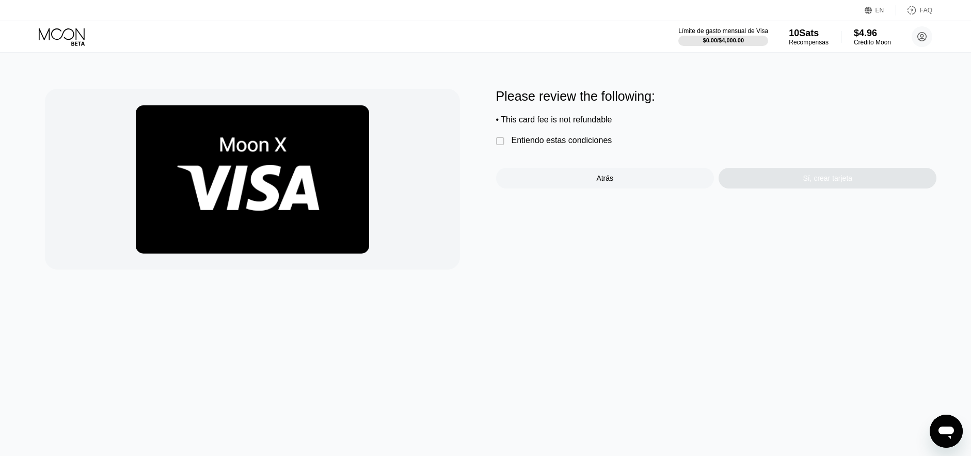
click at [602, 137] on div "Entiendo estas condiciones" at bounding box center [561, 140] width 101 height 9
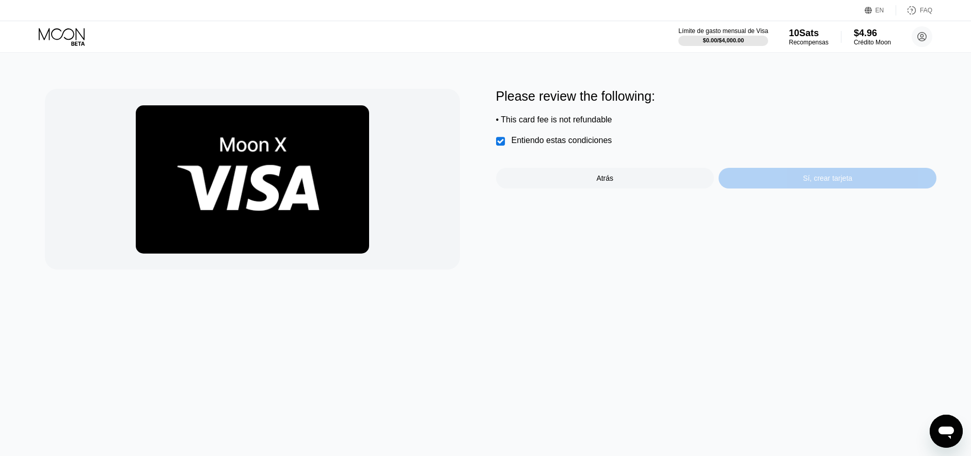
click at [782, 173] on div "Sí, crear tarjeta" at bounding box center [827, 178] width 218 height 21
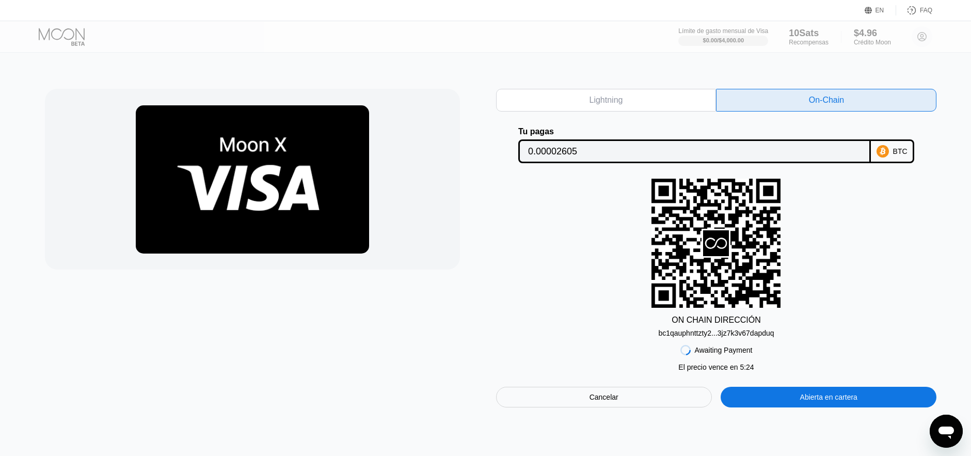
click at [654, 401] on div "Cancelar" at bounding box center [604, 397] width 216 height 21
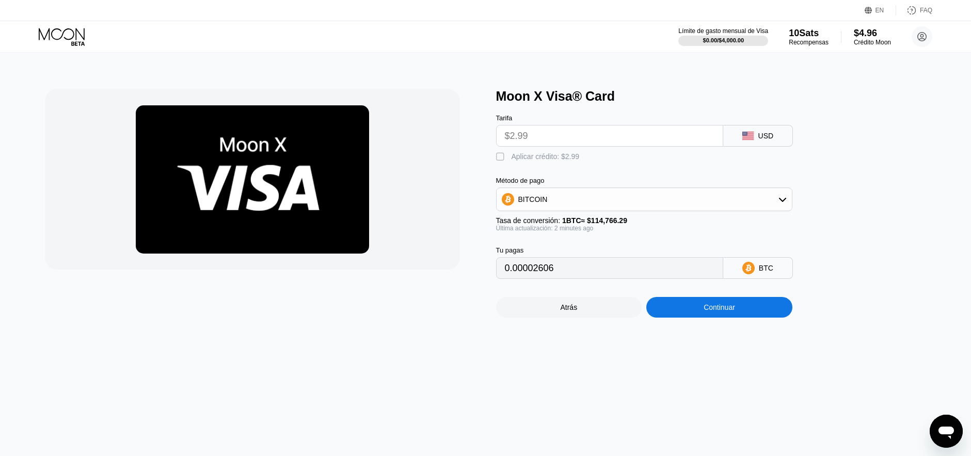
click at [587, 187] on div "Método de pago BITCOIN" at bounding box center [644, 194] width 296 height 35
click at [579, 195] on div "BITCOIN" at bounding box center [644, 199] width 295 height 21
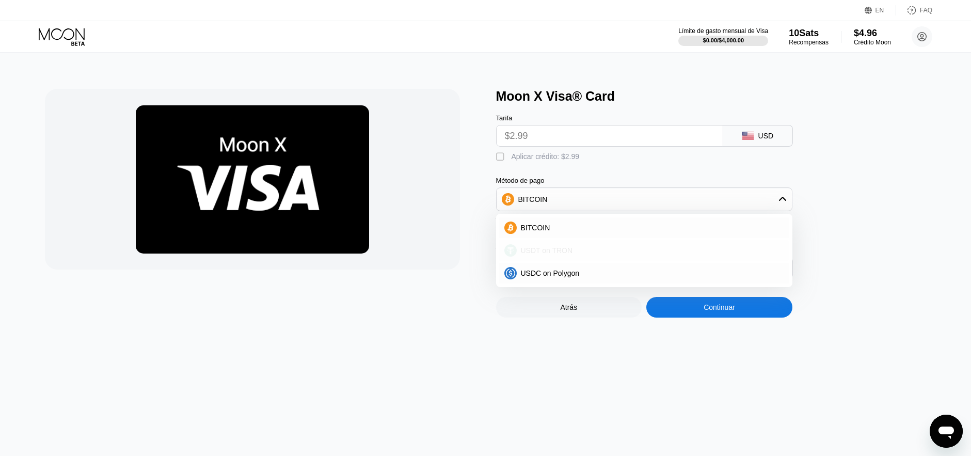
click at [576, 255] on div "USDT on TRON" at bounding box center [644, 250] width 290 height 21
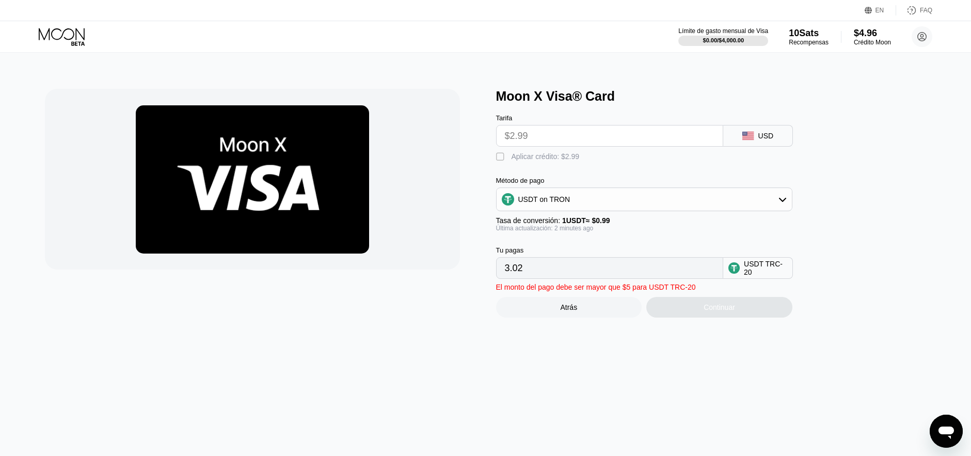
click at [559, 206] on div "USDT on TRON" at bounding box center [644, 199] width 295 height 21
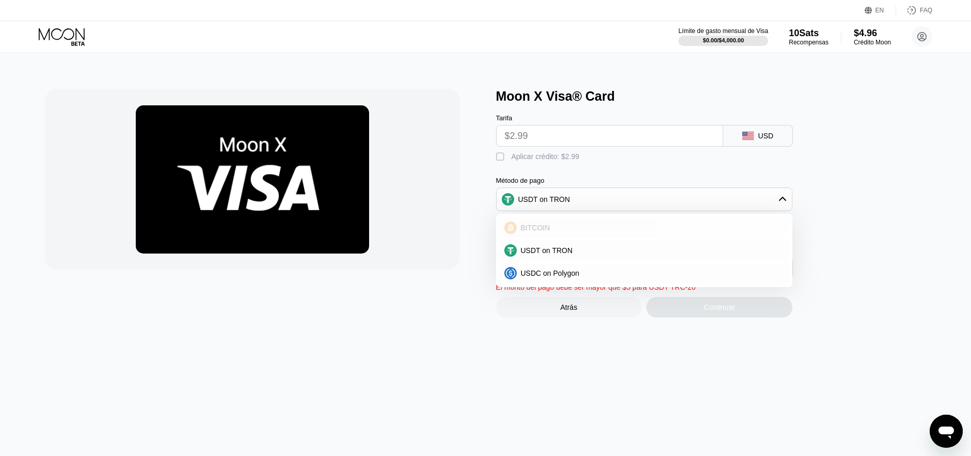
click at [551, 227] on div "BITCOIN" at bounding box center [650, 227] width 267 height 8
type input "0.00002606"
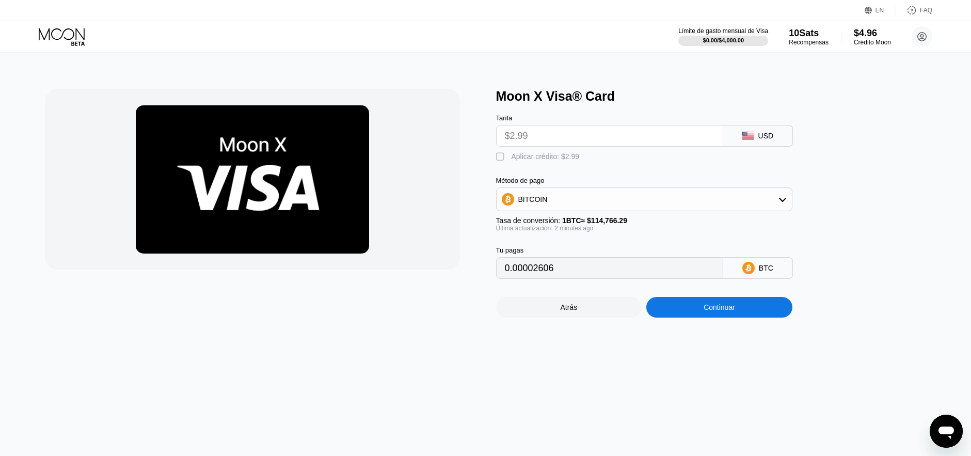
click at [459, 179] on div at bounding box center [252, 179] width 415 height 181
click at [530, 267] on input "0.00002606" at bounding box center [610, 268] width 210 height 21
click at [520, 268] on input "0.00002606" at bounding box center [610, 268] width 210 height 21
click at [540, 133] on input "$2.99" at bounding box center [610, 135] width 210 height 21
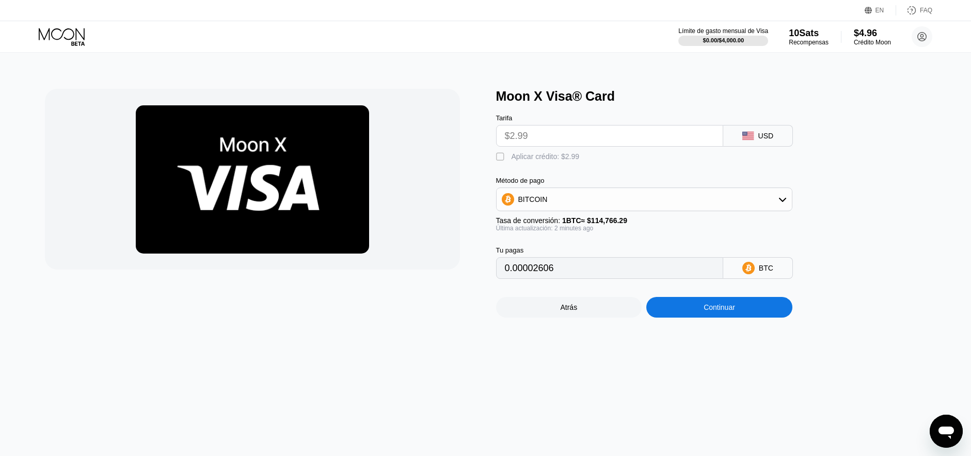
click at [562, 304] on div "Atrás" at bounding box center [568, 307] width 17 height 8
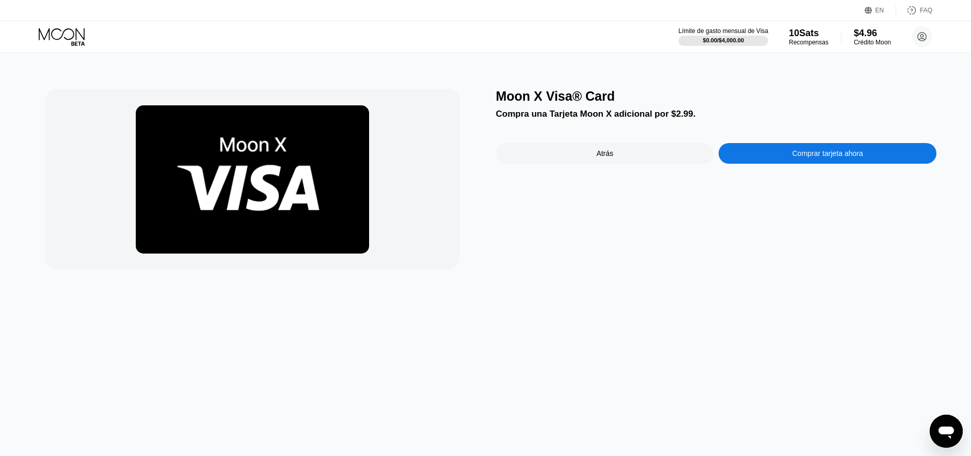
click at [558, 157] on div "Atrás" at bounding box center [605, 153] width 218 height 21
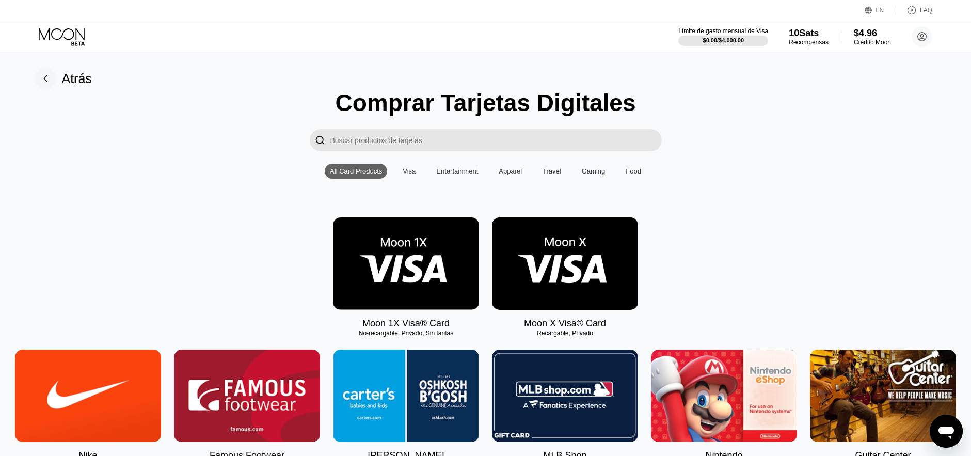
click at [406, 291] on img at bounding box center [406, 263] width 146 height 92
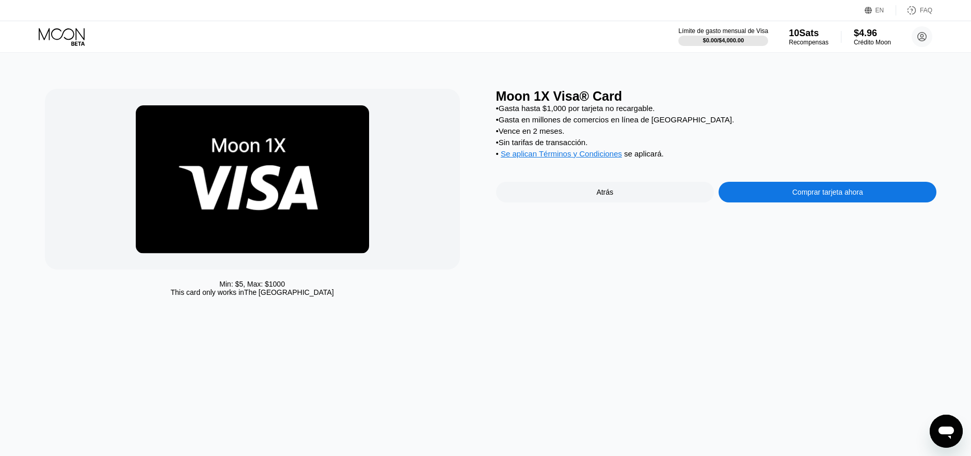
drag, startPoint x: 231, startPoint y: 282, endPoint x: 271, endPoint y: 295, distance: 42.8
click at [259, 284] on div "Min: $ 5 , Max: $ 1000" at bounding box center [252, 284] width 66 height 8
click at [273, 296] on div "Min: $ 5 , Max: $ 1000 This card only works in The United States" at bounding box center [265, 195] width 441 height 213
drag, startPoint x: 633, startPoint y: 126, endPoint x: 532, endPoint y: 125, distance: 101.2
click at [530, 125] on div "• Gasta hasta $1,000 por tarjeta no recargable. • Gasta en millones de comercio…" at bounding box center [716, 133] width 441 height 59
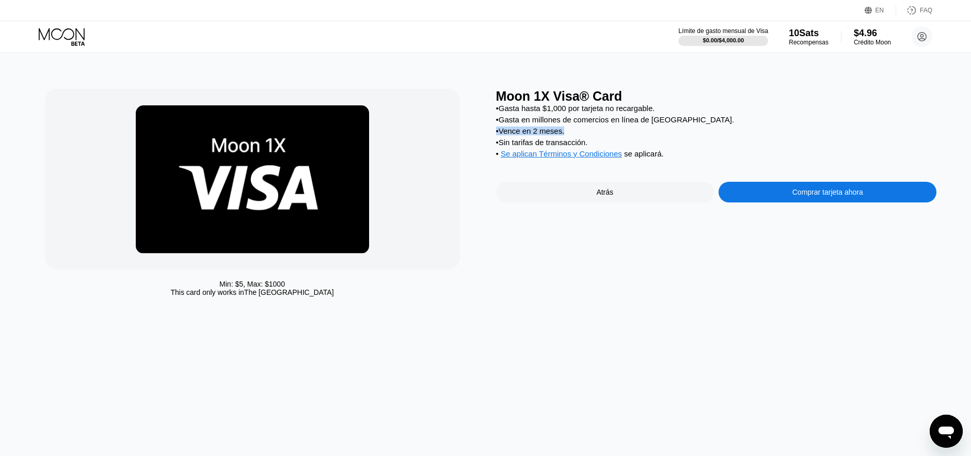
click at [556, 126] on div "• Vence en 2 meses." at bounding box center [716, 130] width 441 height 9
click at [573, 135] on div "• Vence en 2 meses." at bounding box center [716, 130] width 441 height 9
click at [565, 140] on div "• Sin tarifas de transacción." at bounding box center [716, 142] width 441 height 9
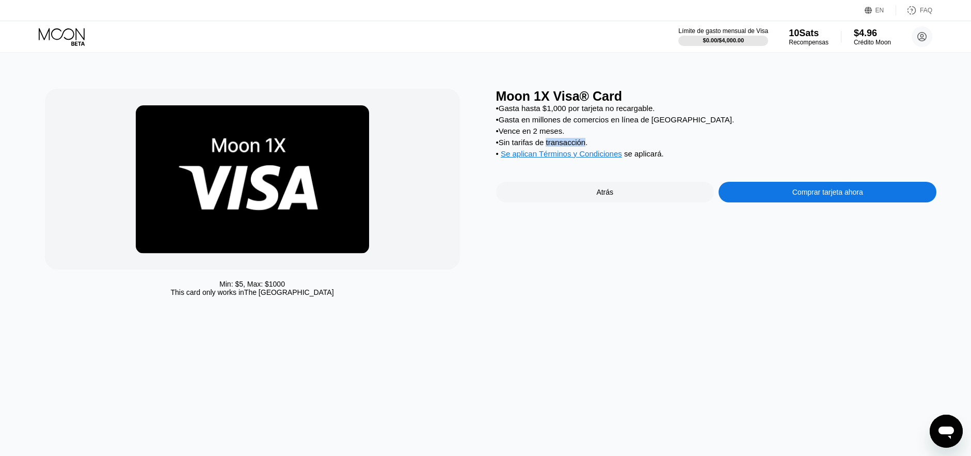
click at [565, 140] on div "• Sin tarifas de transacción." at bounding box center [716, 142] width 441 height 9
click at [590, 140] on div "• Sin tarifas de transacción." at bounding box center [716, 142] width 441 height 9
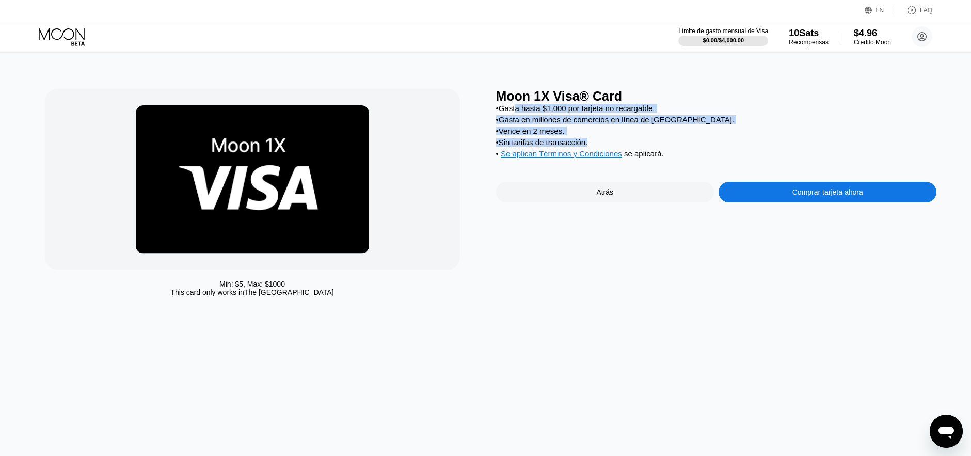
drag, startPoint x: 599, startPoint y: 140, endPoint x: 519, endPoint y: 111, distance: 85.1
click at [519, 111] on div "• Gasta hasta $1,000 por tarjeta no recargable. • Gasta en millones de comercio…" at bounding box center [716, 133] width 441 height 59
click at [519, 111] on div "• Gasta hasta $1,000 por tarjeta no recargable." at bounding box center [716, 108] width 441 height 9
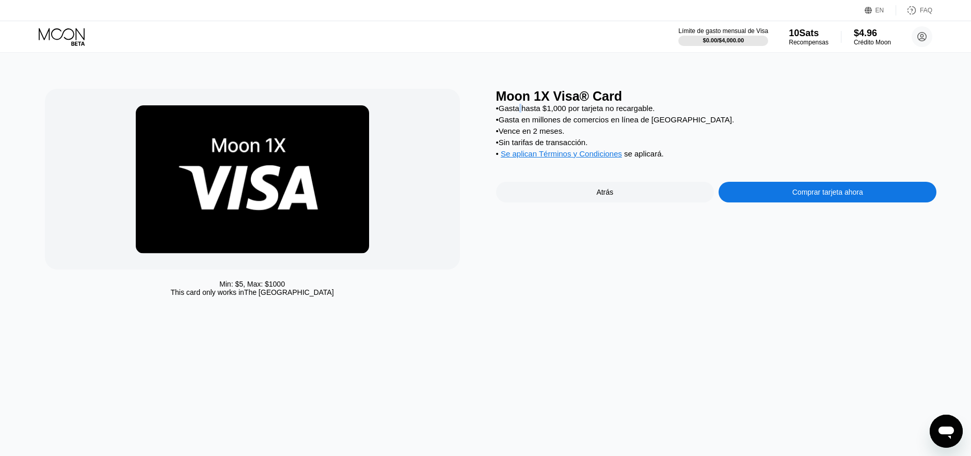
click at [519, 111] on div "• Gasta hasta $1,000 por tarjeta no recargable." at bounding box center [716, 108] width 441 height 9
click at [536, 153] on span "Se aplican Términos y Condiciones" at bounding box center [561, 153] width 121 height 9
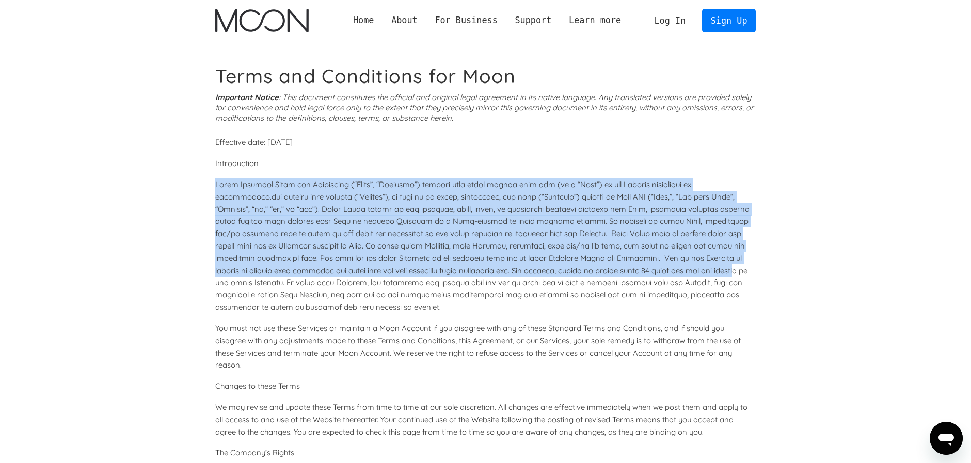
drag, startPoint x: 744, startPoint y: 261, endPoint x: 752, endPoint y: 302, distance: 41.6
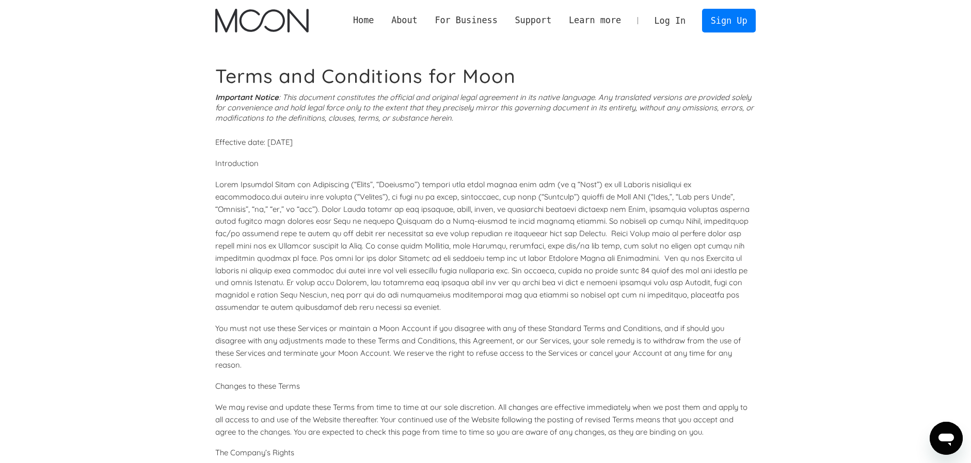
click at [749, 309] on p at bounding box center [485, 246] width 541 height 135
